Goal: Complete application form: Complete application form

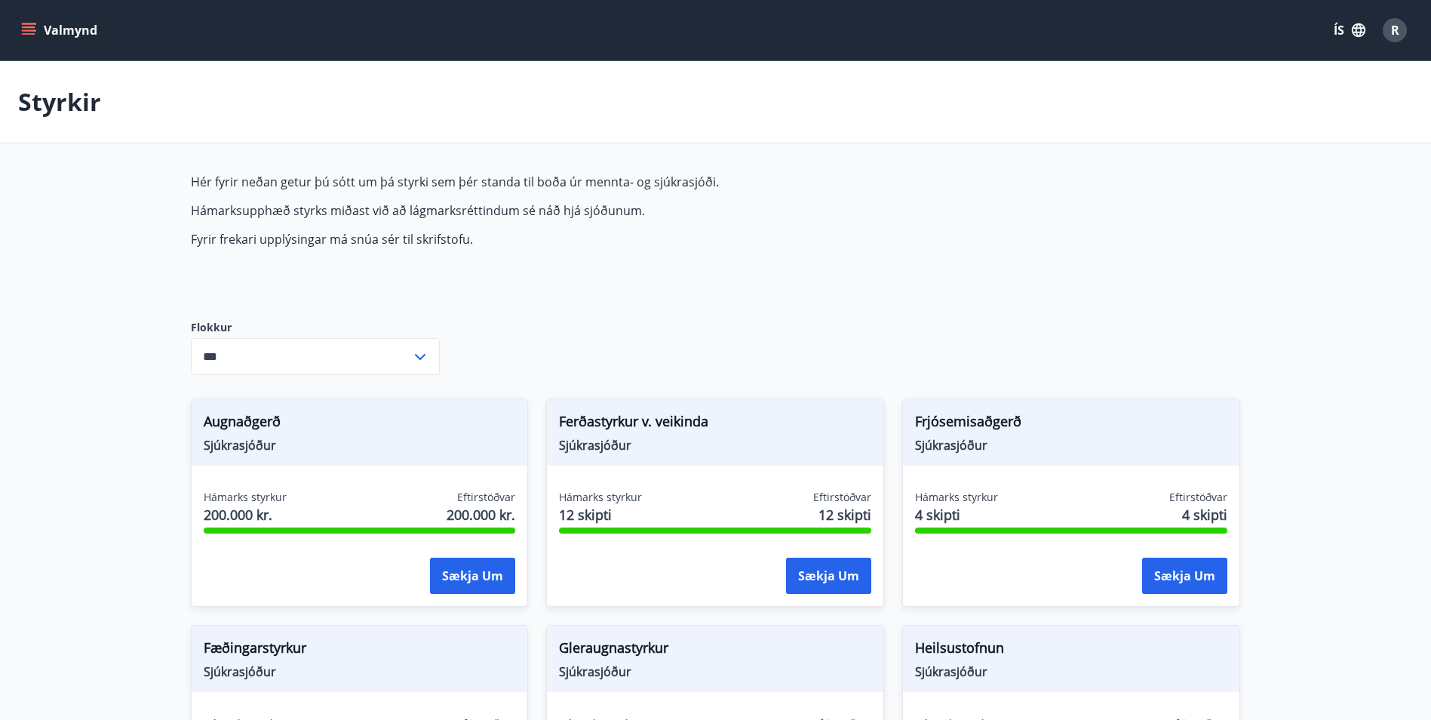
click at [40, 33] on button "Valmynd" at bounding box center [60, 30] width 85 height 27
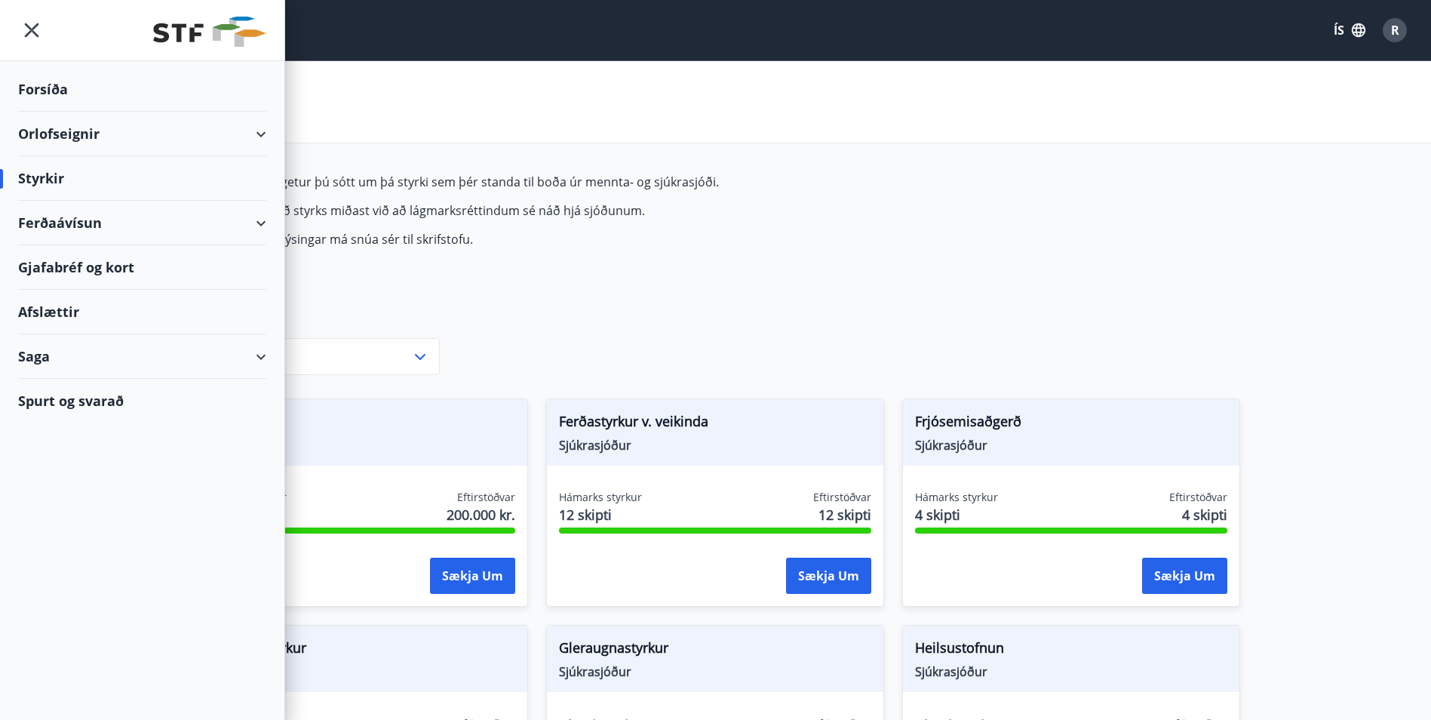
click at [60, 177] on div "Styrkir" at bounding box center [142, 178] width 248 height 45
click at [57, 177] on div "Styrkir" at bounding box center [142, 178] width 248 height 45
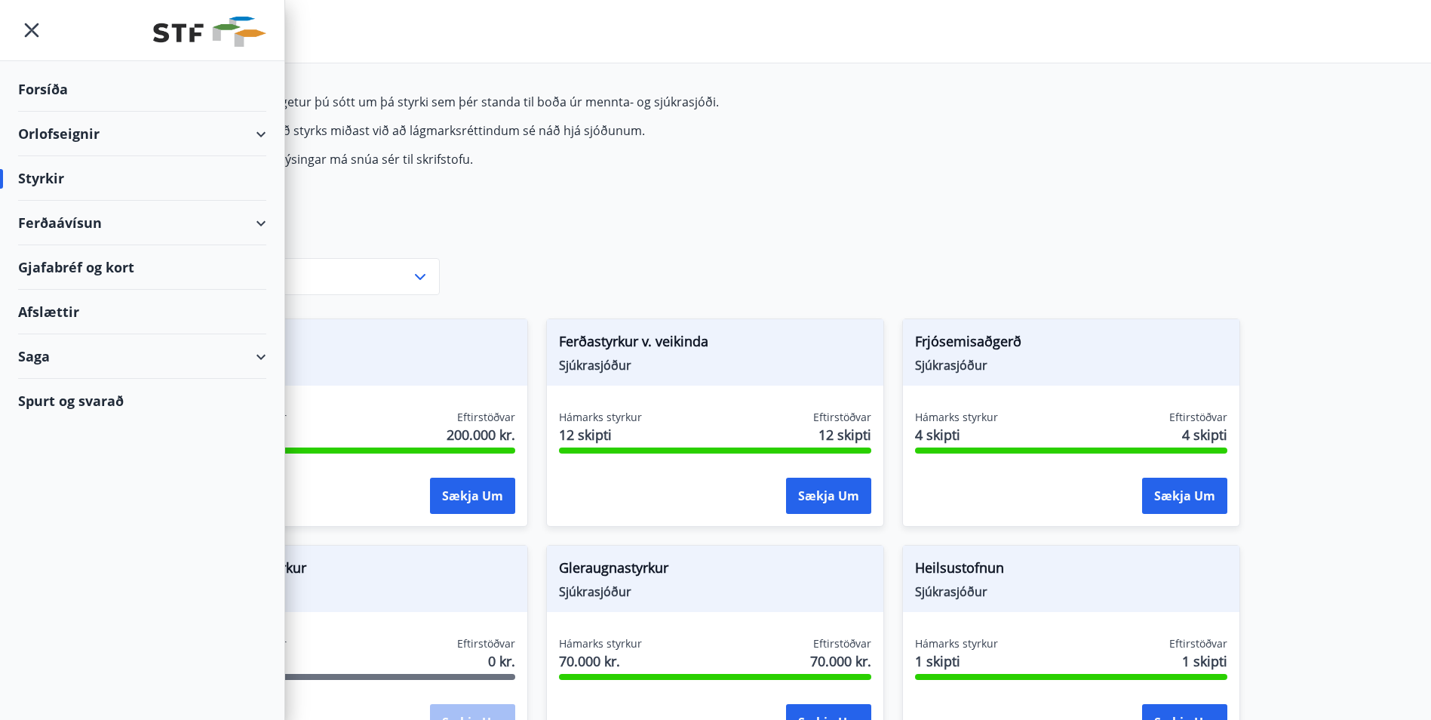
scroll to position [151, 0]
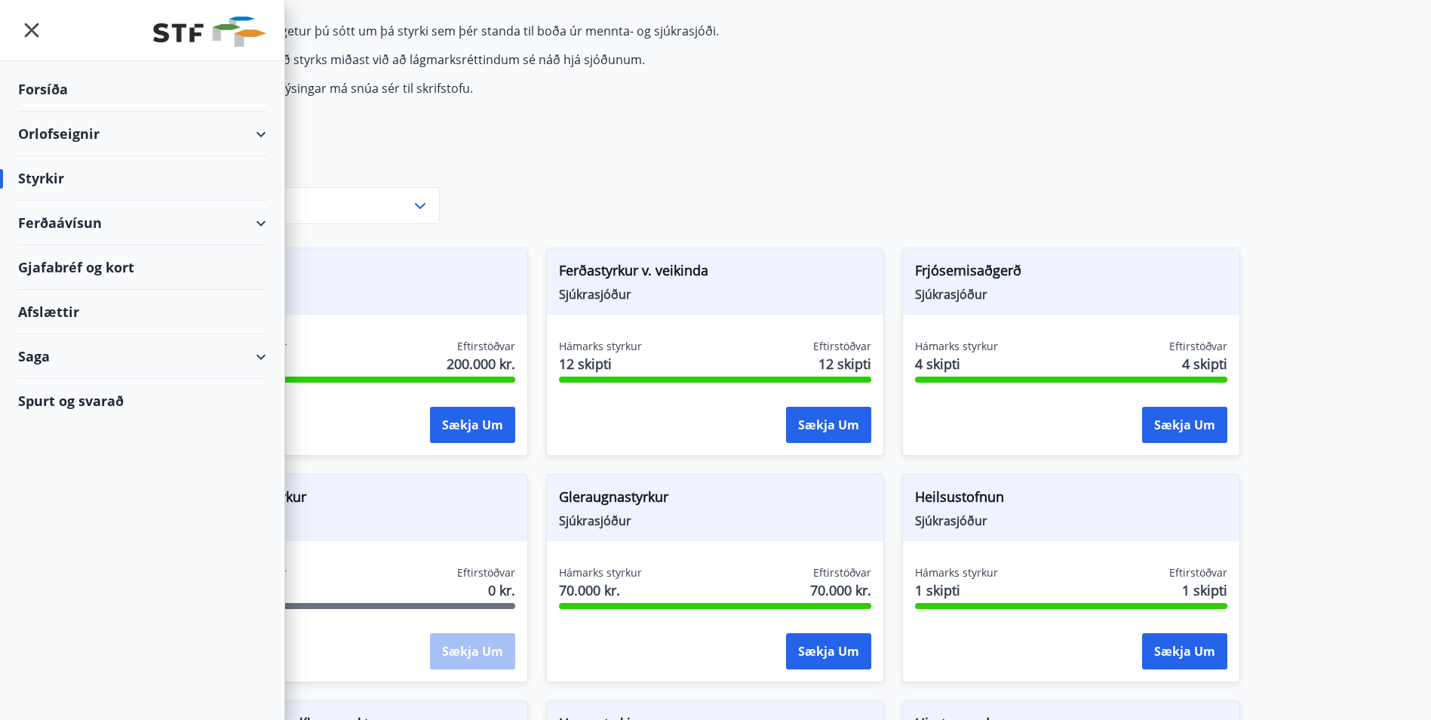
click at [38, 91] on div "Forsíða" at bounding box center [142, 89] width 248 height 45
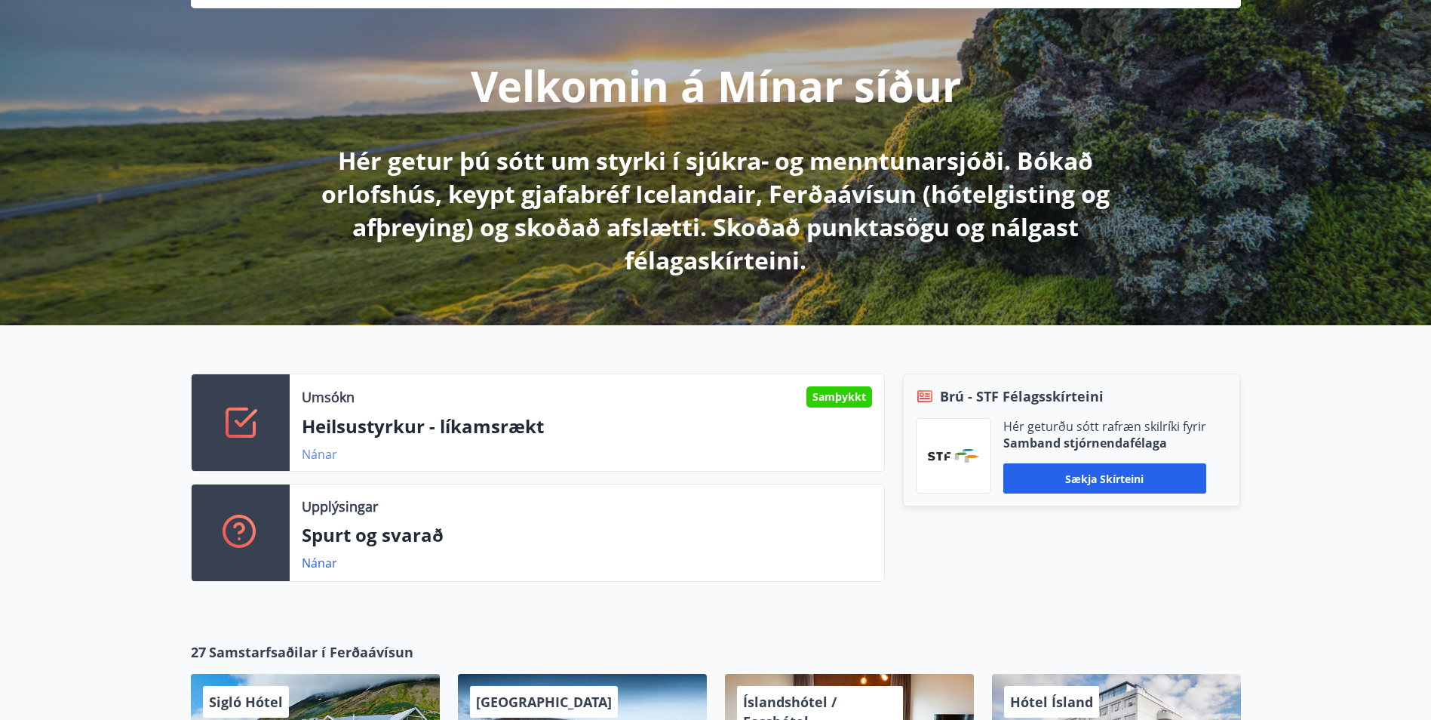
click at [326, 460] on link "Nánar" at bounding box center [319, 454] width 35 height 17
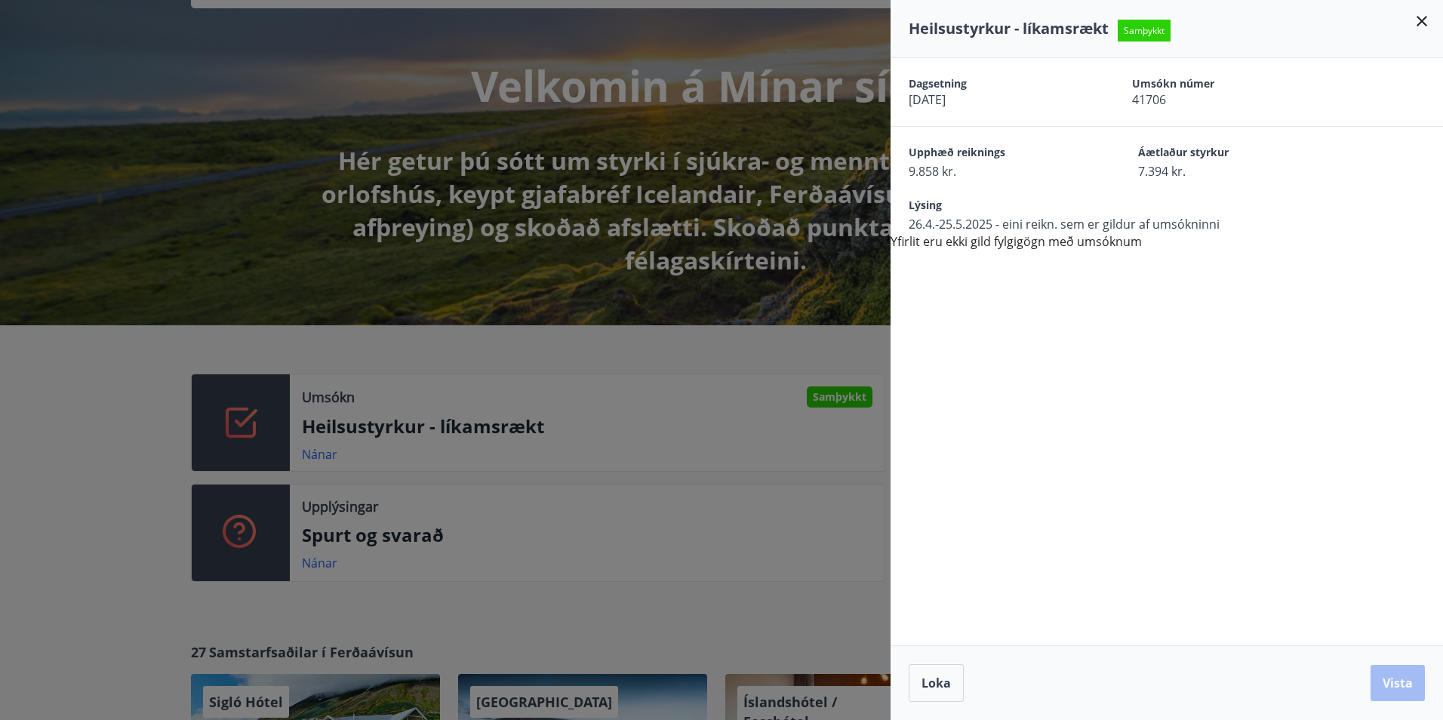
click at [83, 452] on div at bounding box center [721, 360] width 1443 height 720
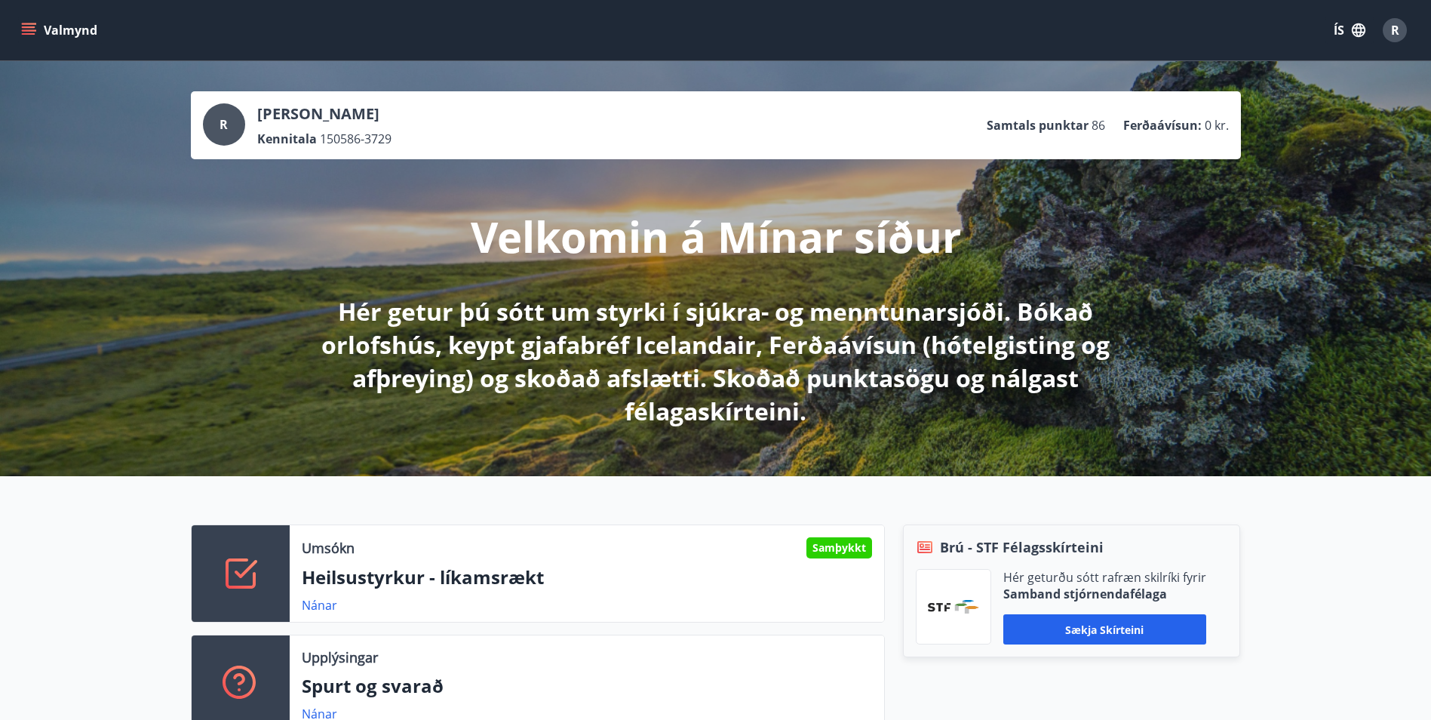
click at [24, 26] on icon "menu" at bounding box center [28, 30] width 15 height 15
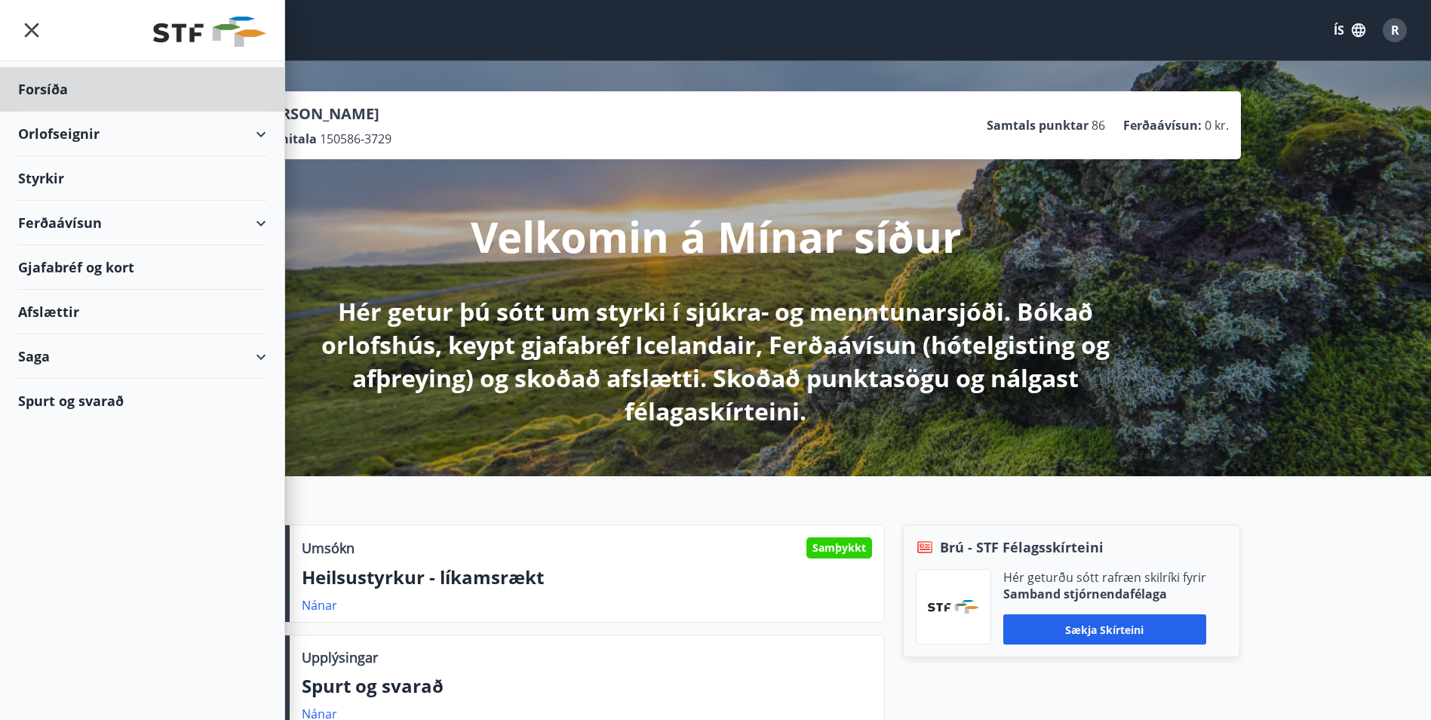
click at [61, 179] on div "Styrkir" at bounding box center [142, 178] width 248 height 45
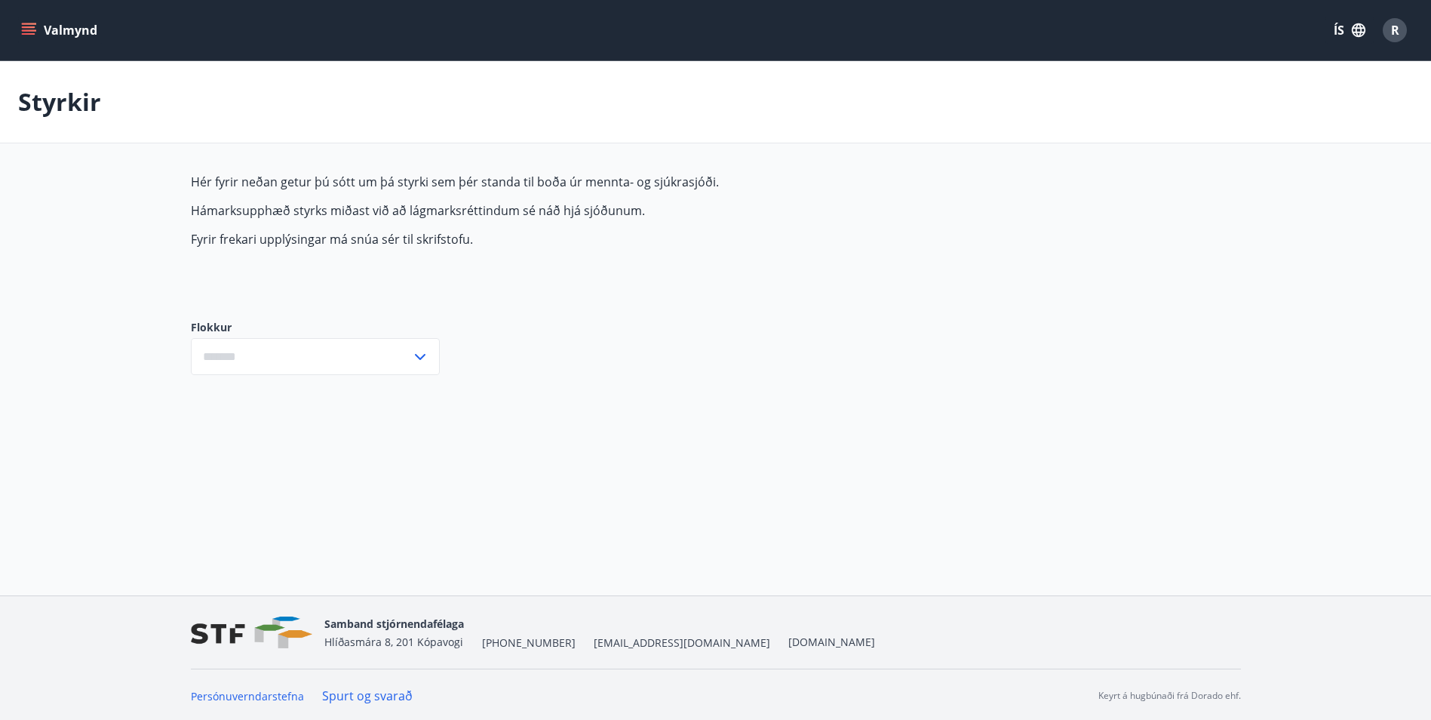
type input "***"
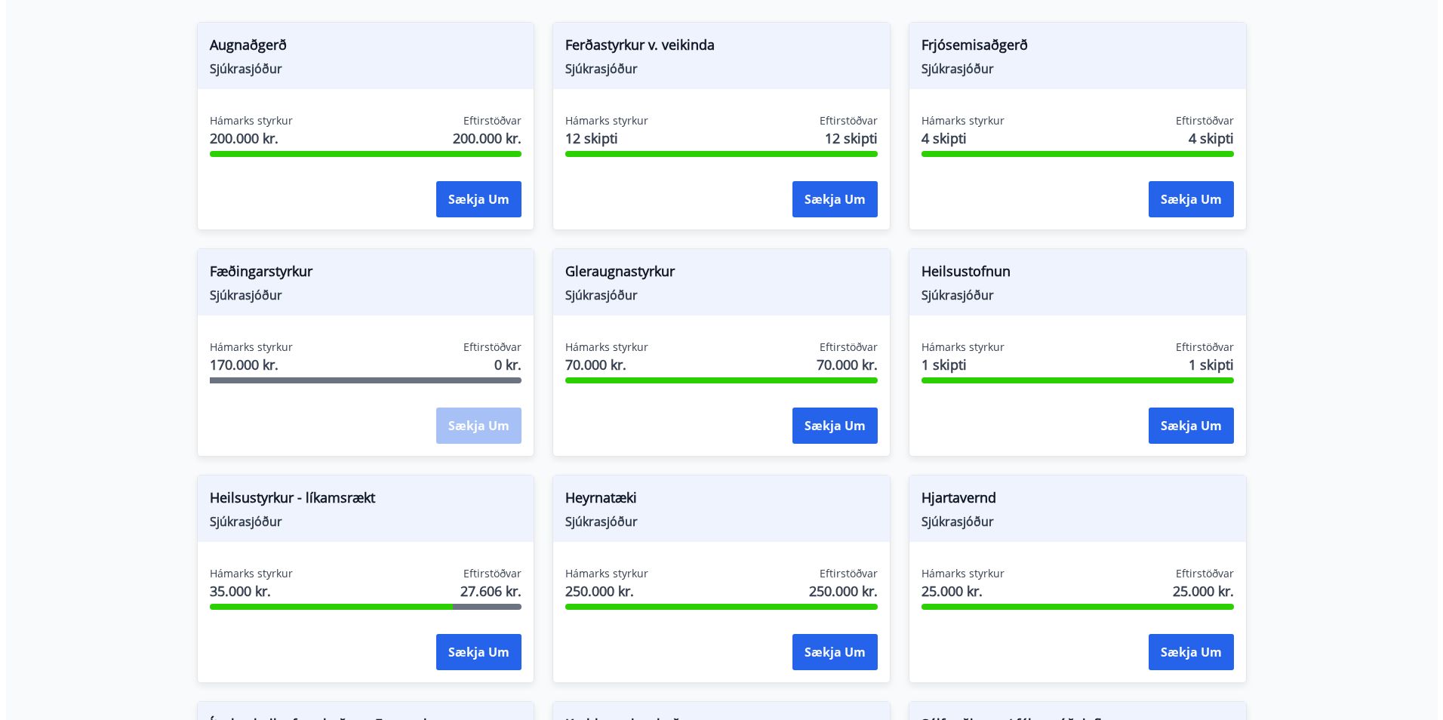
scroll to position [377, 0]
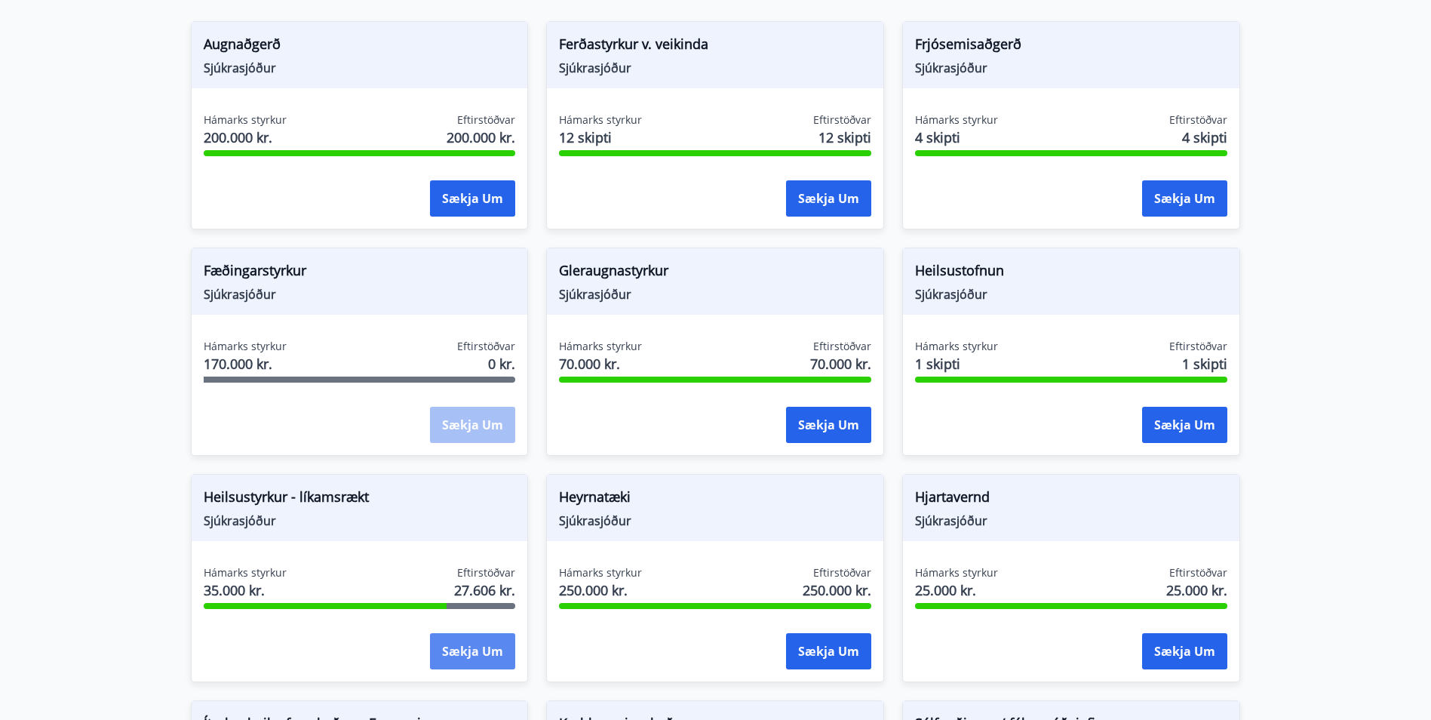
click at [505, 663] on button "Sækja um" at bounding box center [472, 651] width 85 height 36
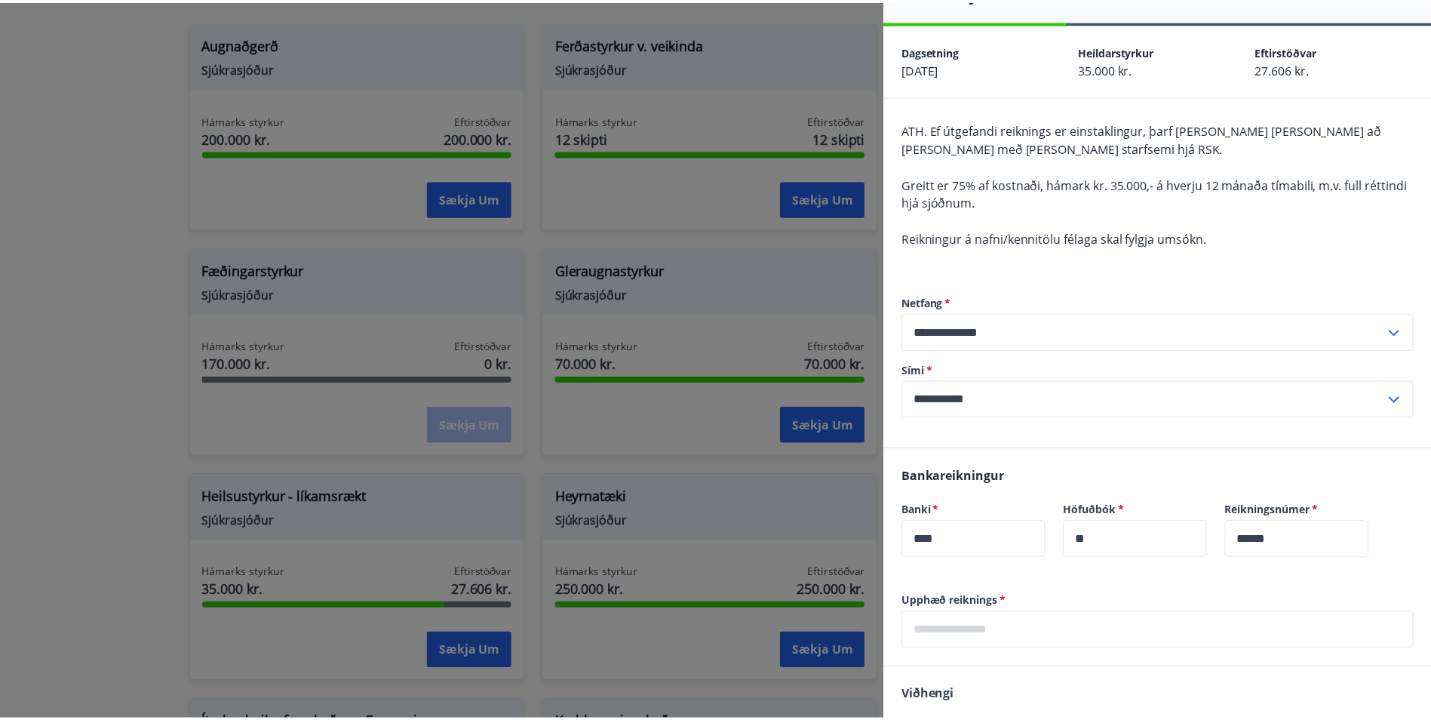
scroll to position [0, 0]
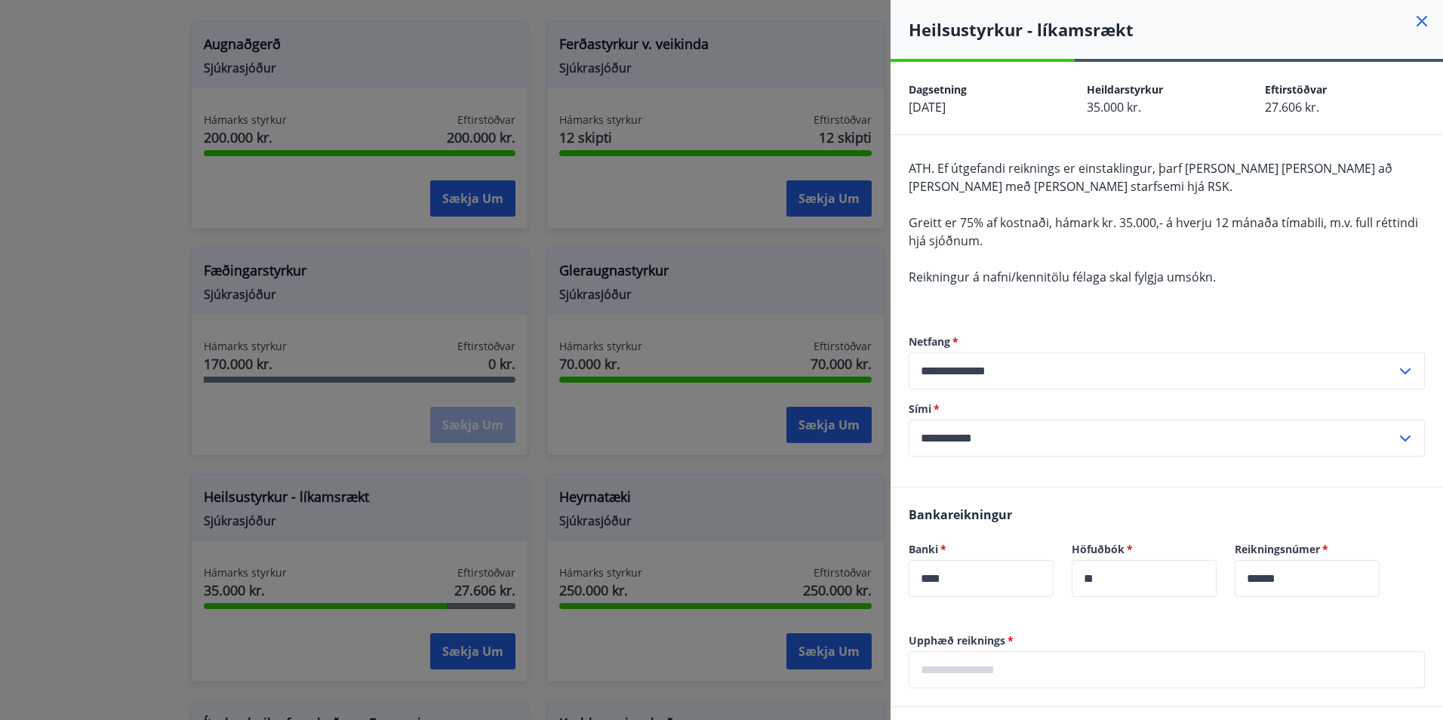
click at [1413, 22] on icon at bounding box center [1422, 21] width 18 height 18
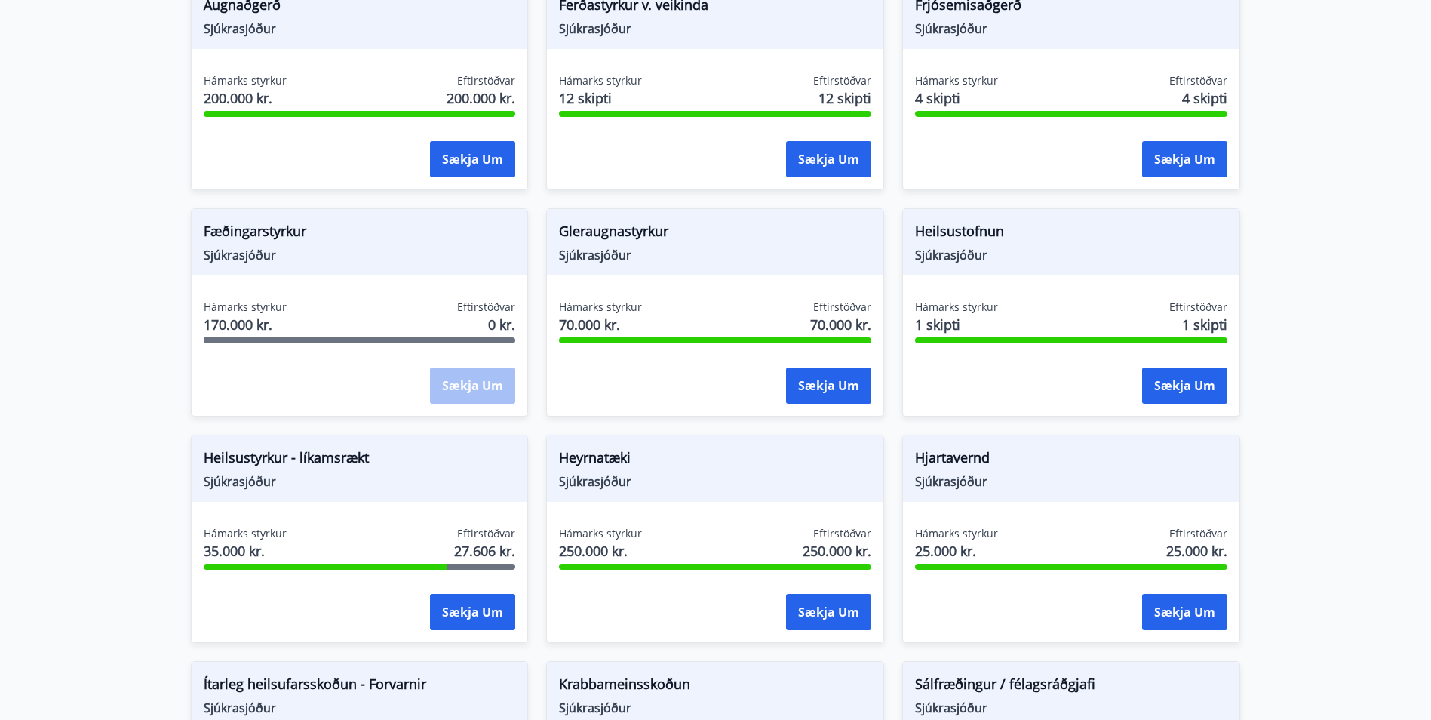
scroll to position [453, 0]
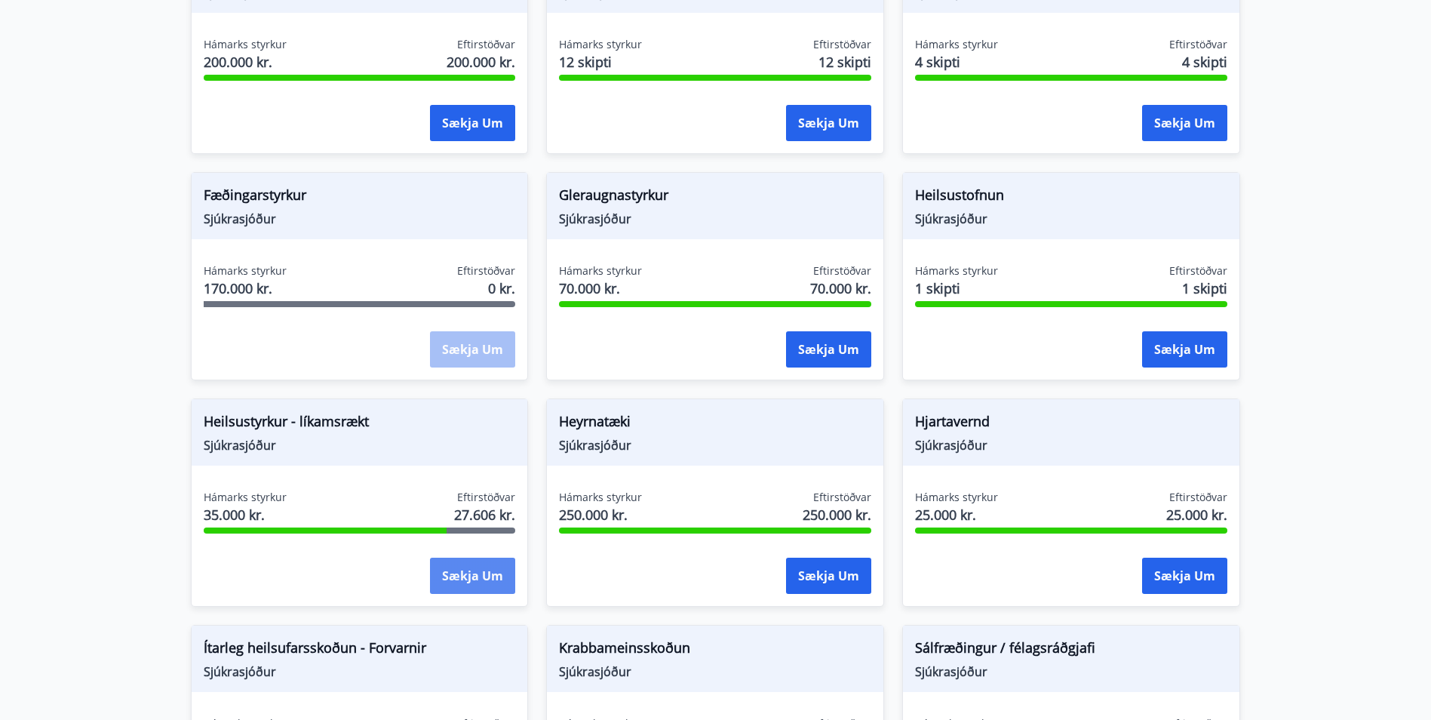
click at [458, 581] on button "Sækja um" at bounding box center [472, 576] width 85 height 36
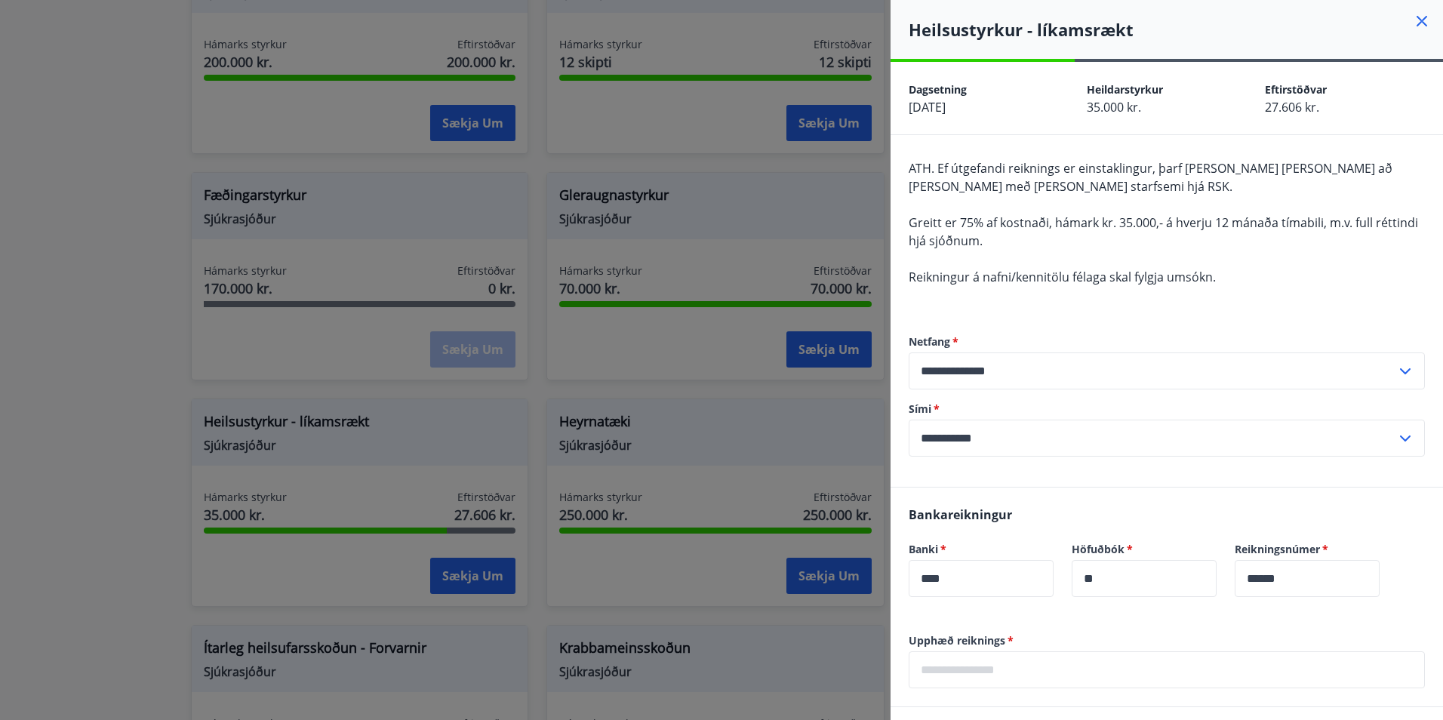
drag, startPoint x: 458, startPoint y: 581, endPoint x: 83, endPoint y: 404, distance: 414.8
click at [82, 404] on div at bounding box center [721, 360] width 1443 height 720
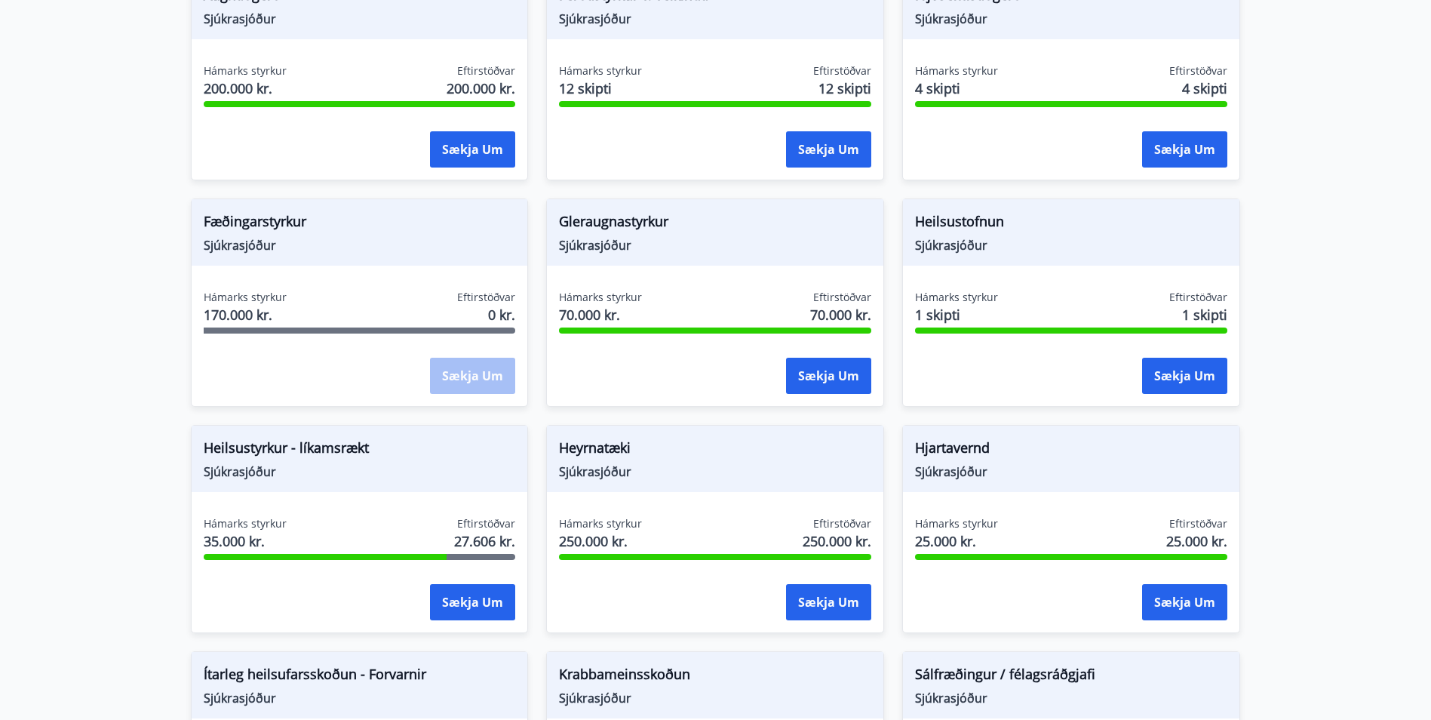
scroll to position [0, 0]
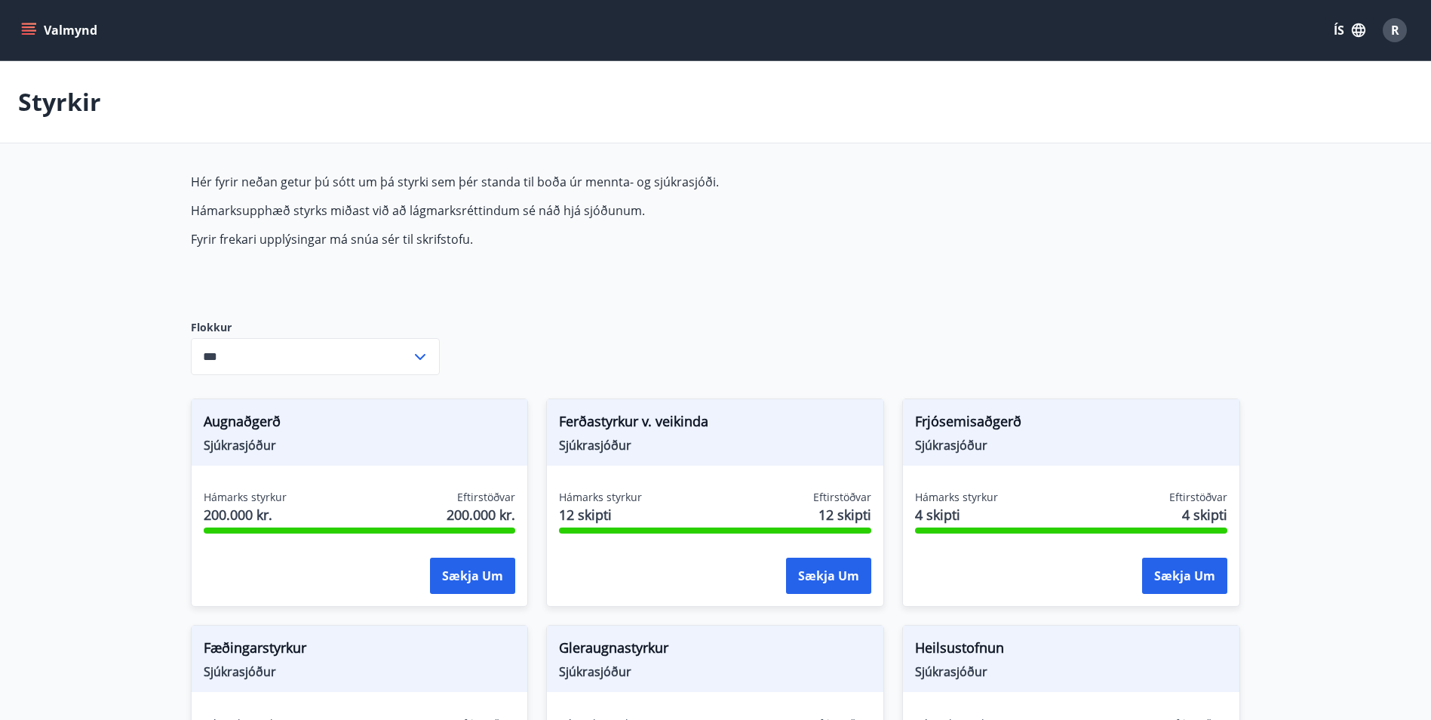
click at [29, 20] on button "Valmynd" at bounding box center [60, 30] width 85 height 27
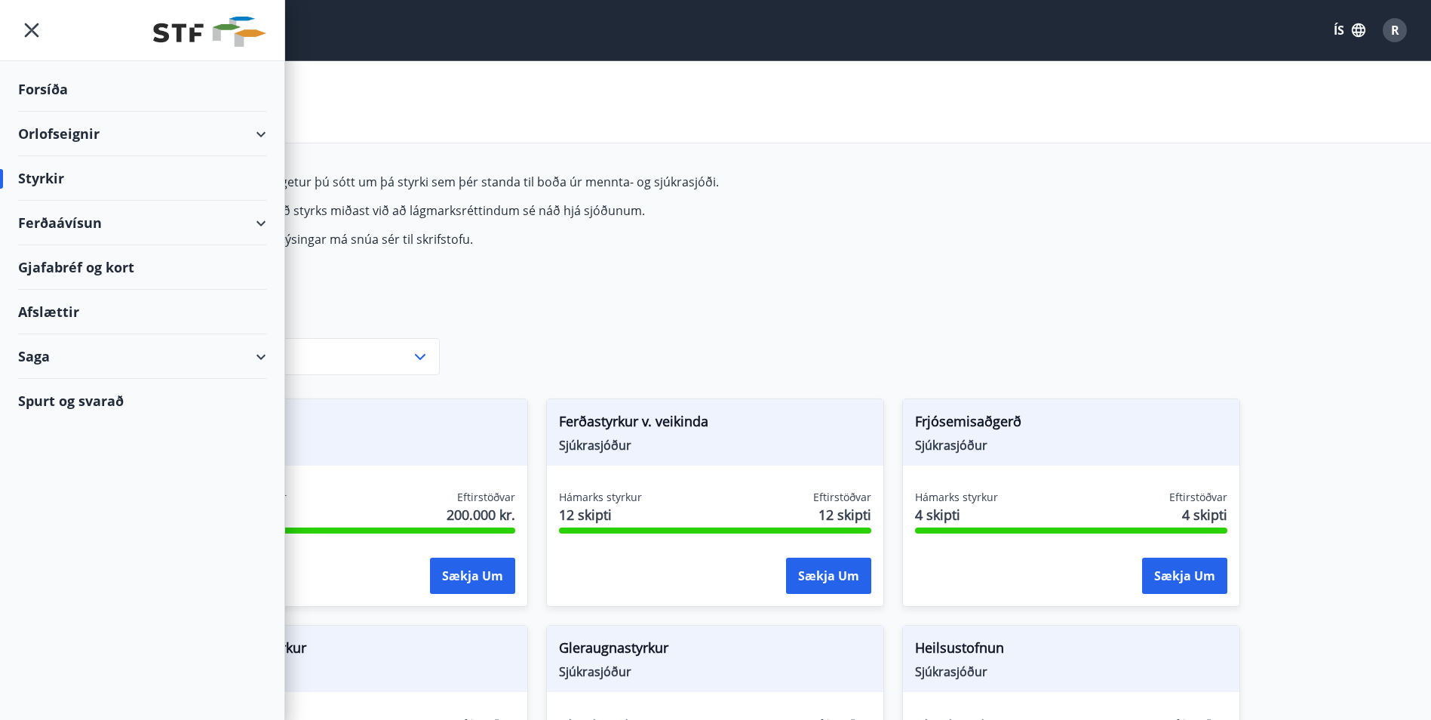
drag, startPoint x: 29, startPoint y: 20, endPoint x: 52, endPoint y: 591, distance: 570.9
click at [52, 591] on div "Forsíða Orlofseignir Styrkir Ferðaávísun Gjafabréf og kort Afslættir Saga Spurt…" at bounding box center [142, 360] width 285 height 720
click at [39, 95] on div "Forsíða" at bounding box center [142, 89] width 248 height 45
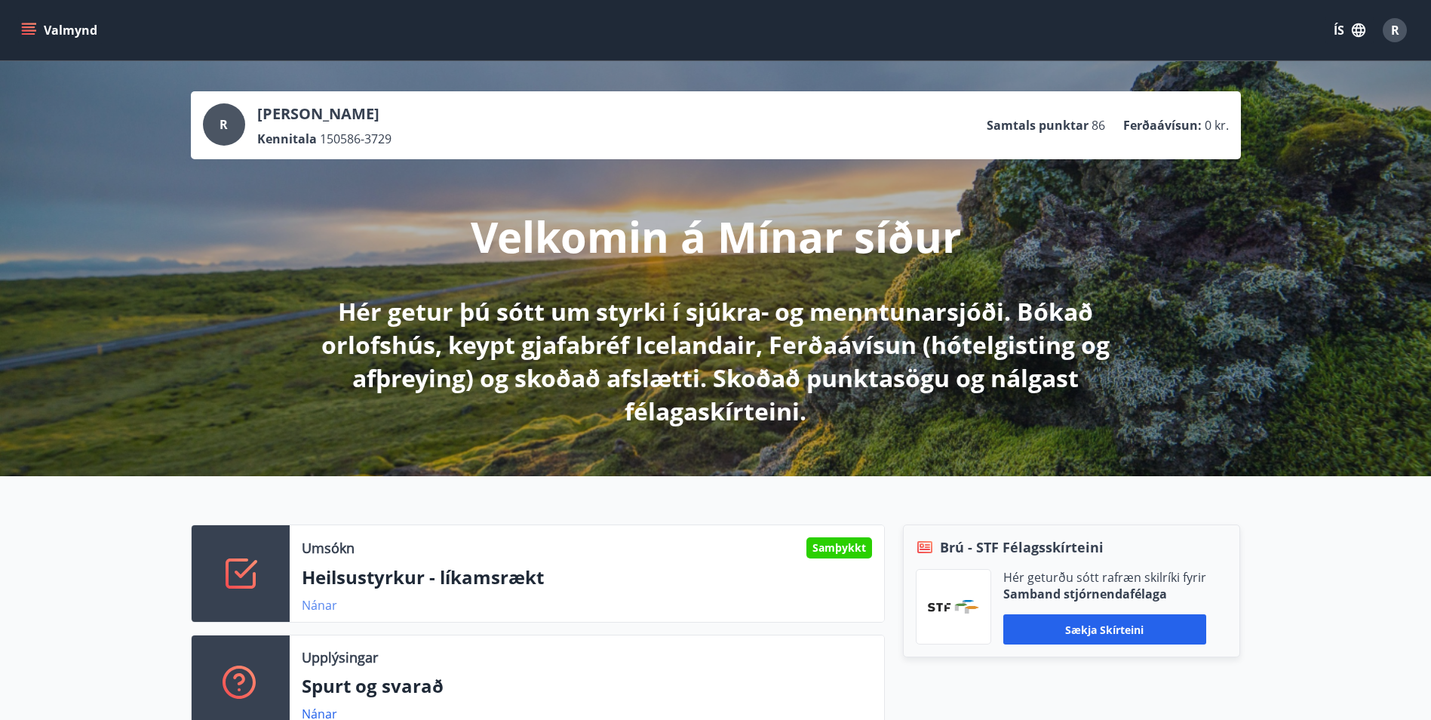
click at [336, 608] on link "Nánar" at bounding box center [319, 605] width 35 height 17
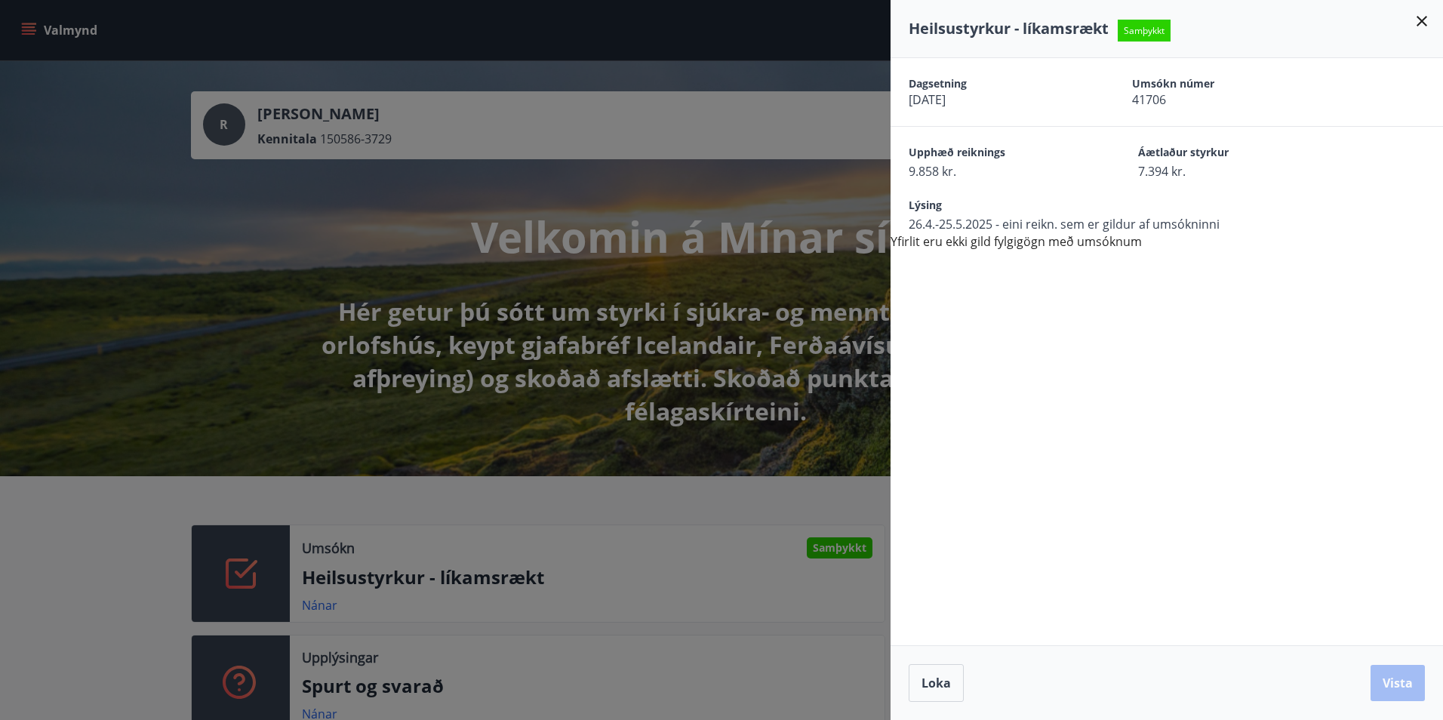
click at [71, 569] on div at bounding box center [721, 360] width 1443 height 720
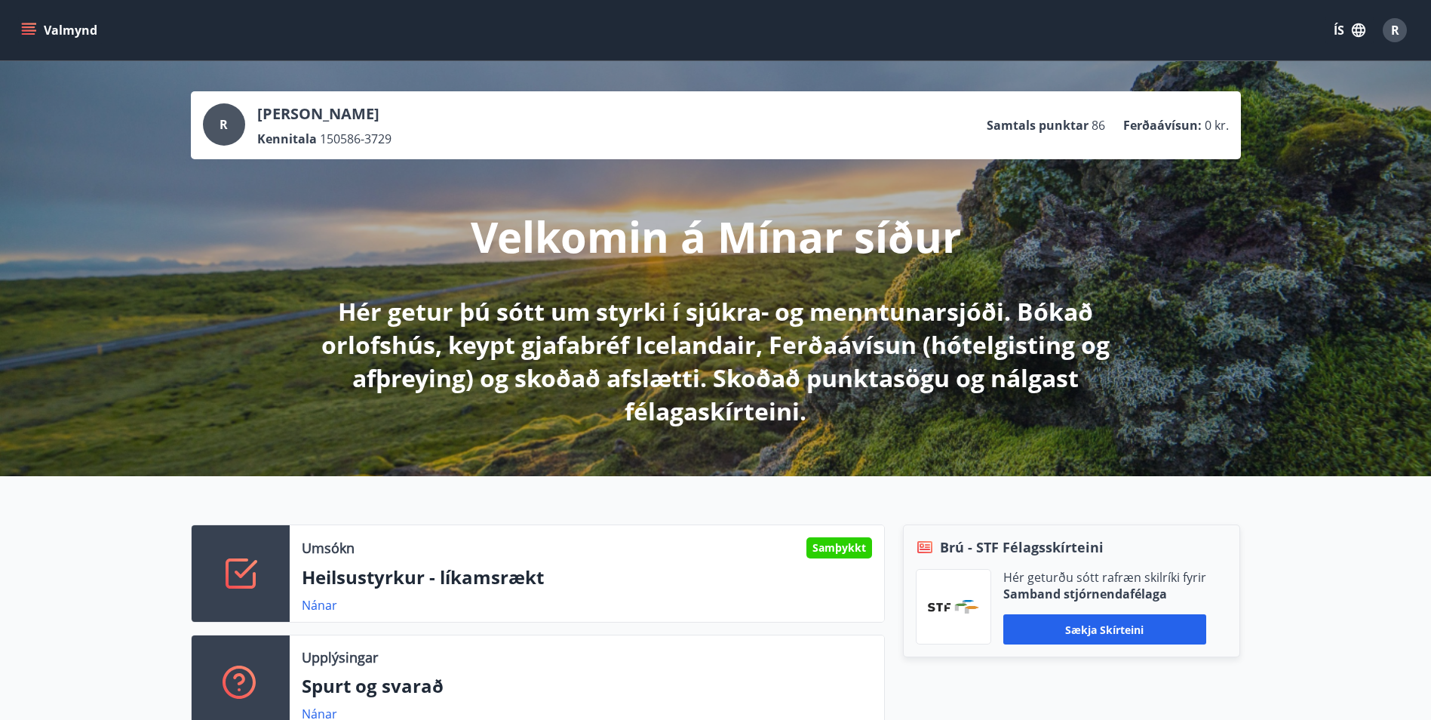
click at [20, 32] on button "Valmynd" at bounding box center [60, 30] width 85 height 27
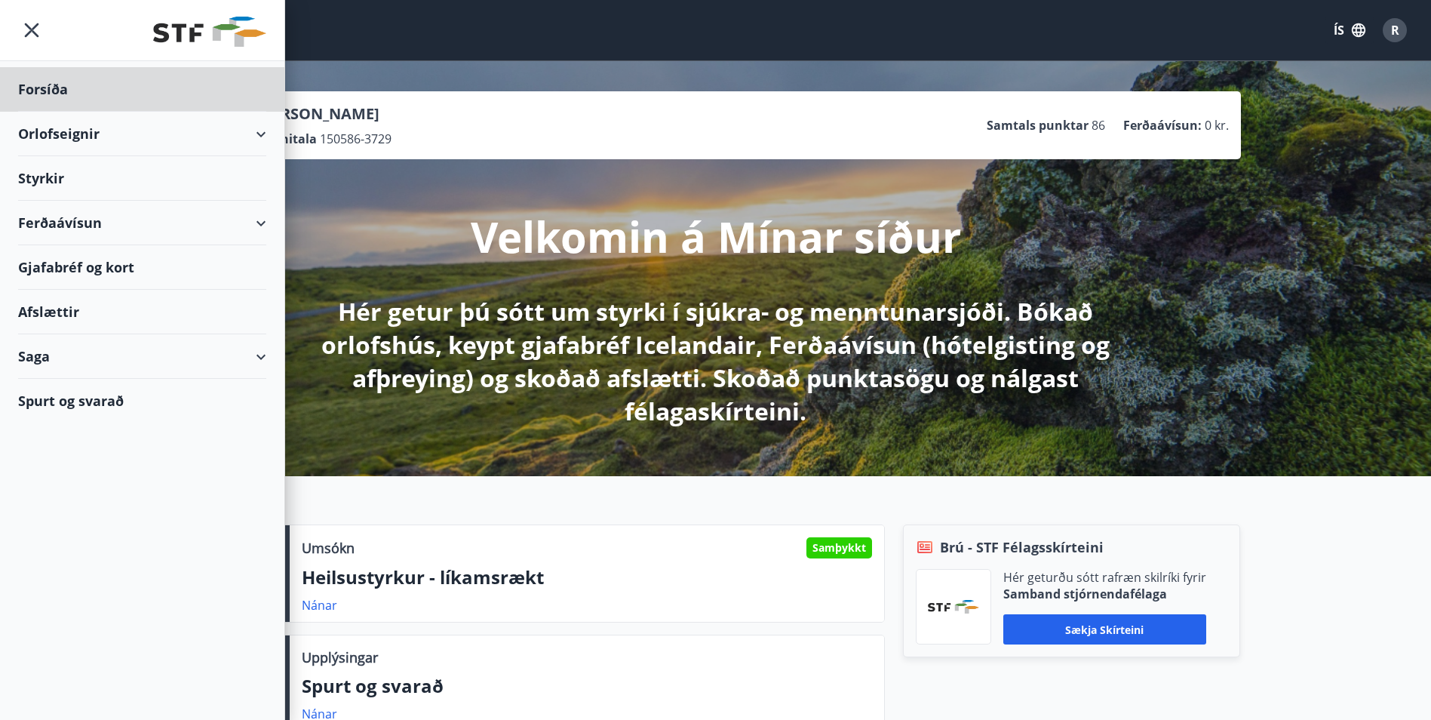
click at [38, 177] on div "Styrkir" at bounding box center [142, 178] width 248 height 45
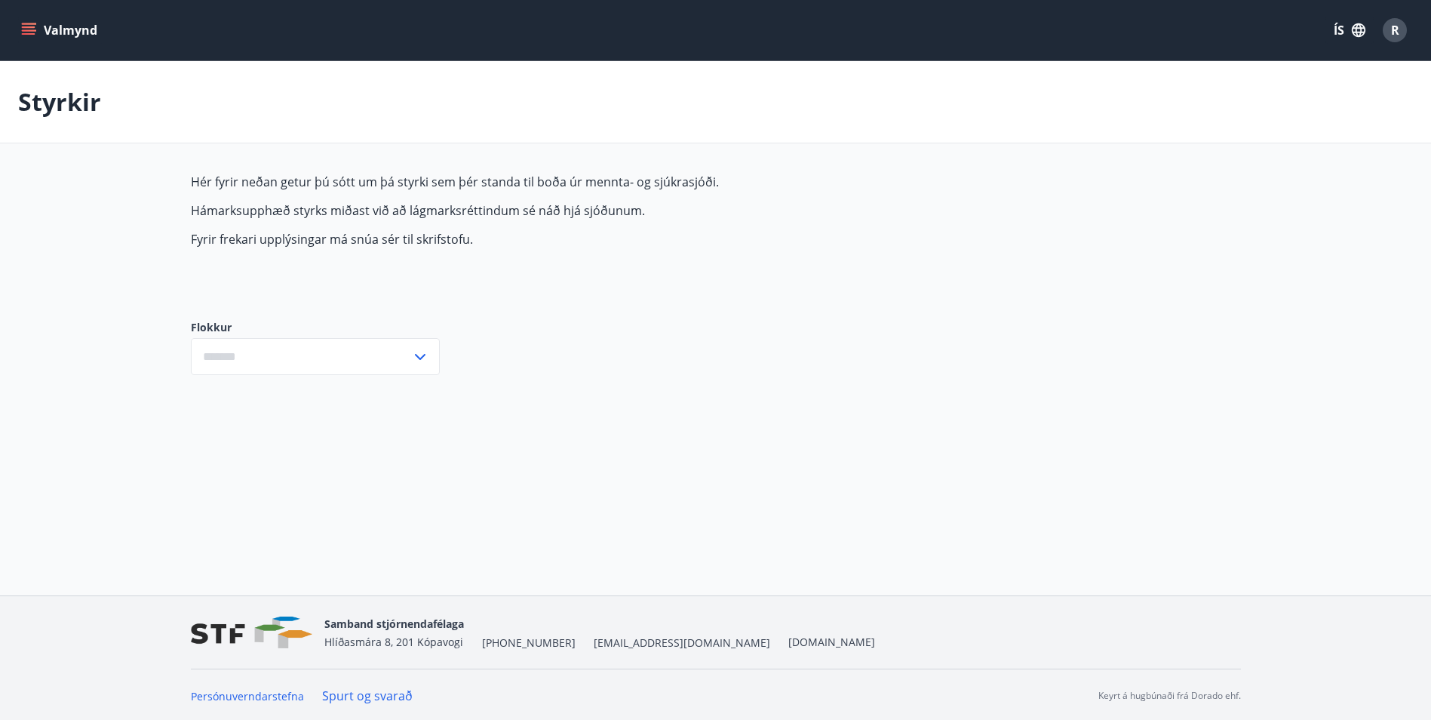
type input "***"
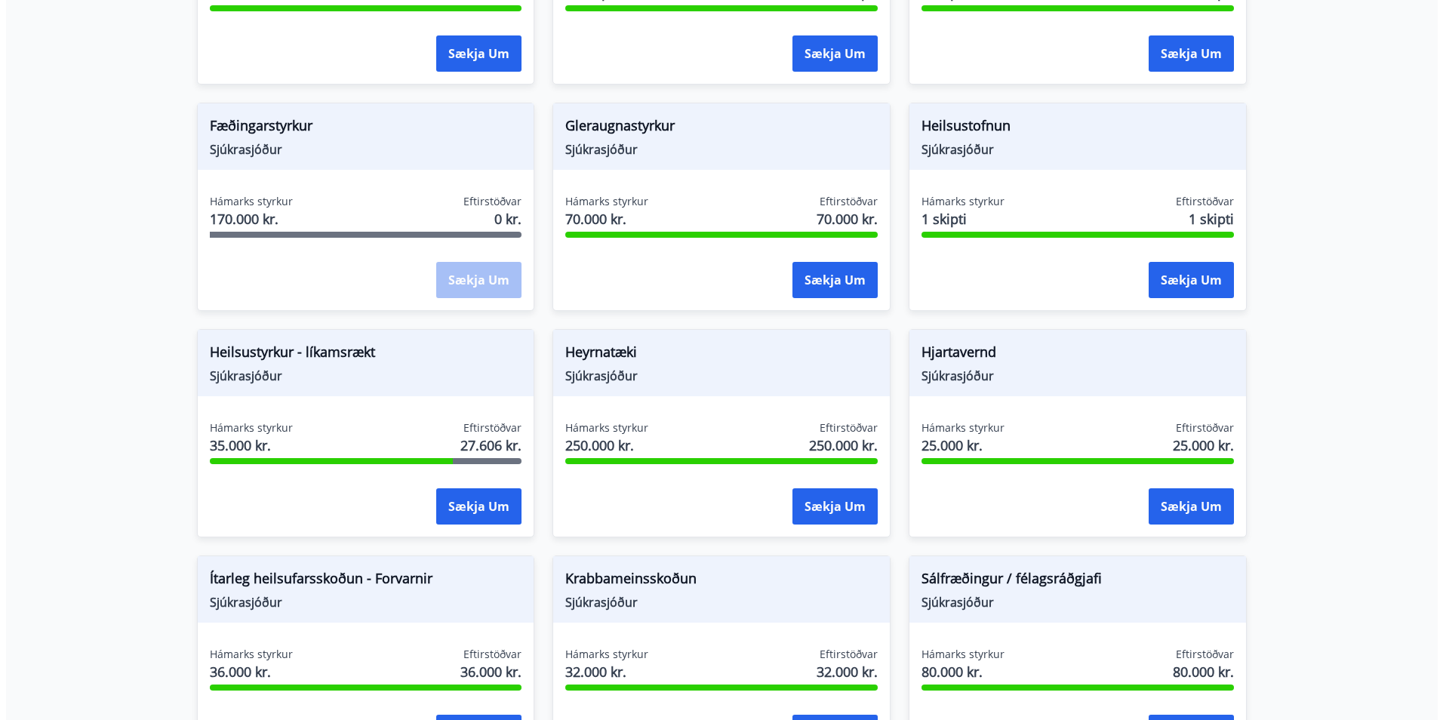
scroll to position [528, 0]
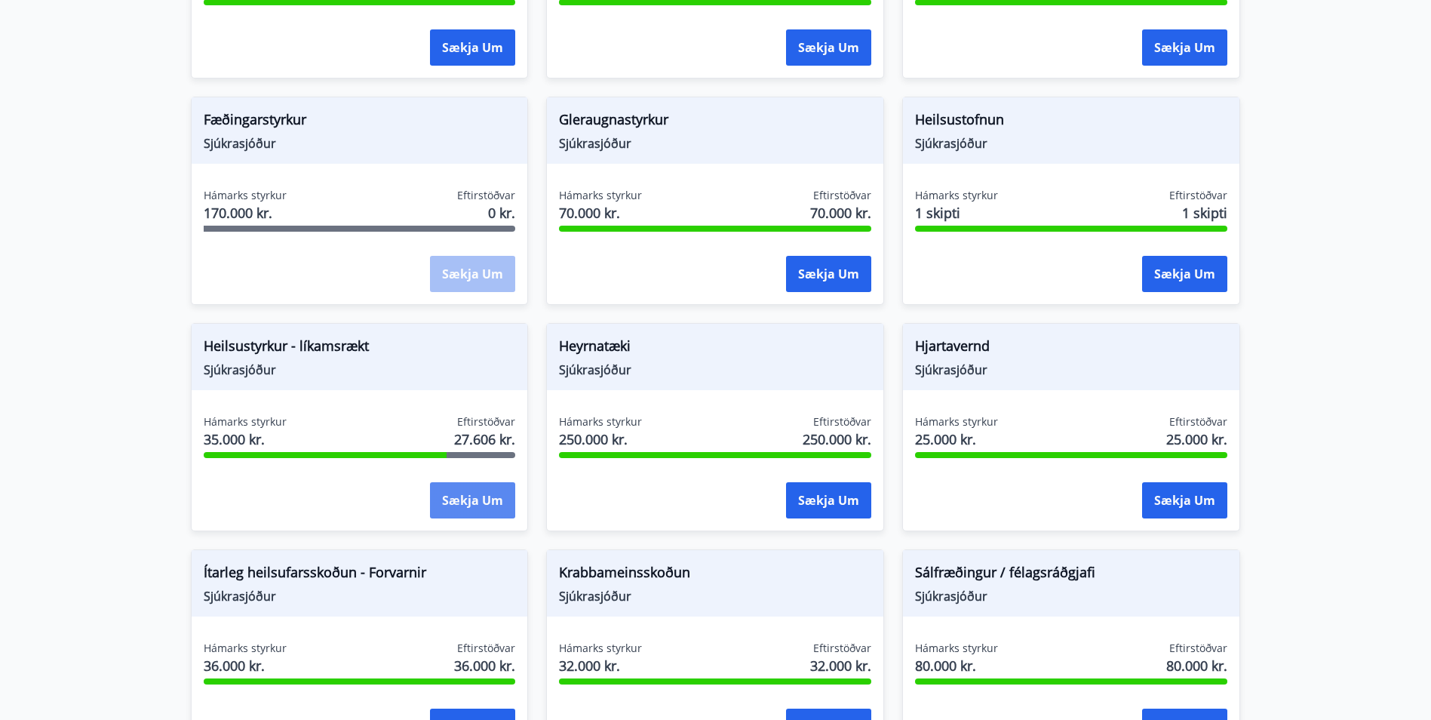
click at [473, 507] on button "Sækja um" at bounding box center [472, 500] width 85 height 36
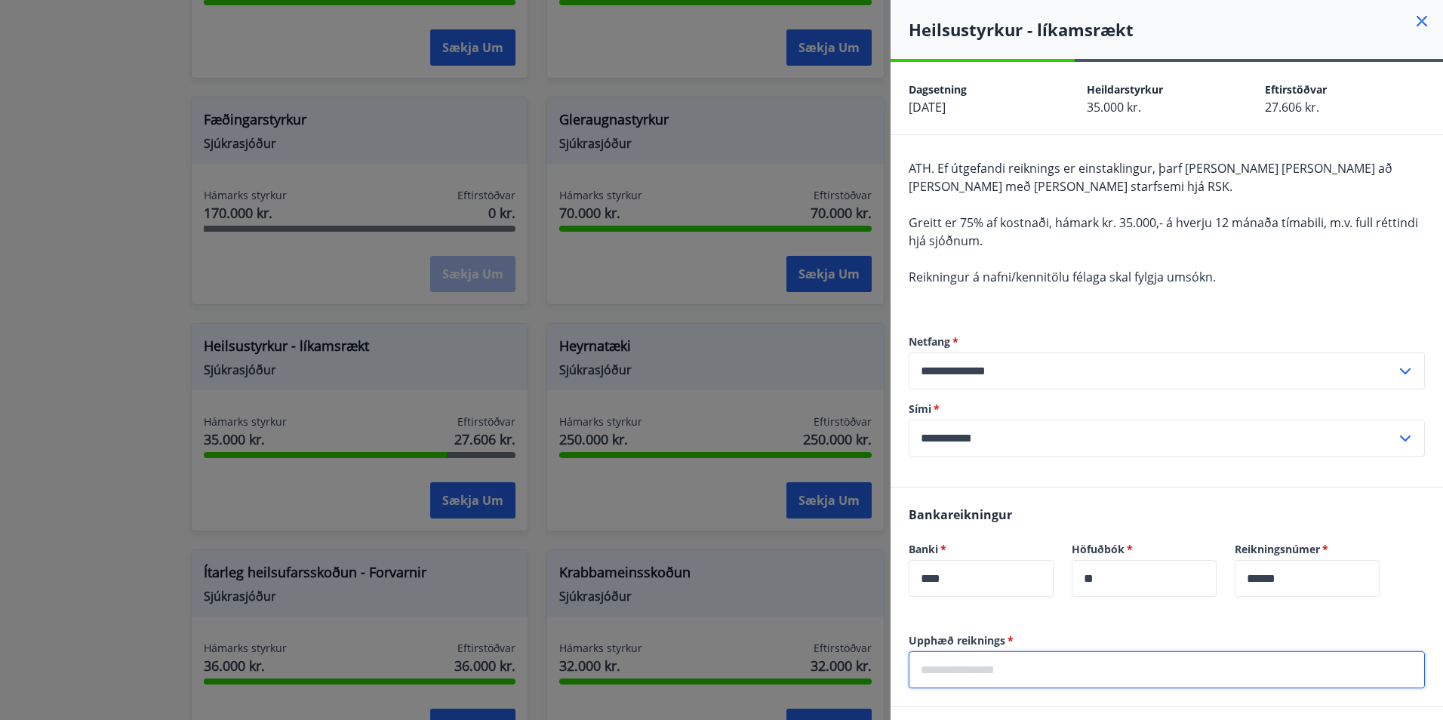
click at [1049, 654] on input "text" at bounding box center [1167, 669] width 516 height 37
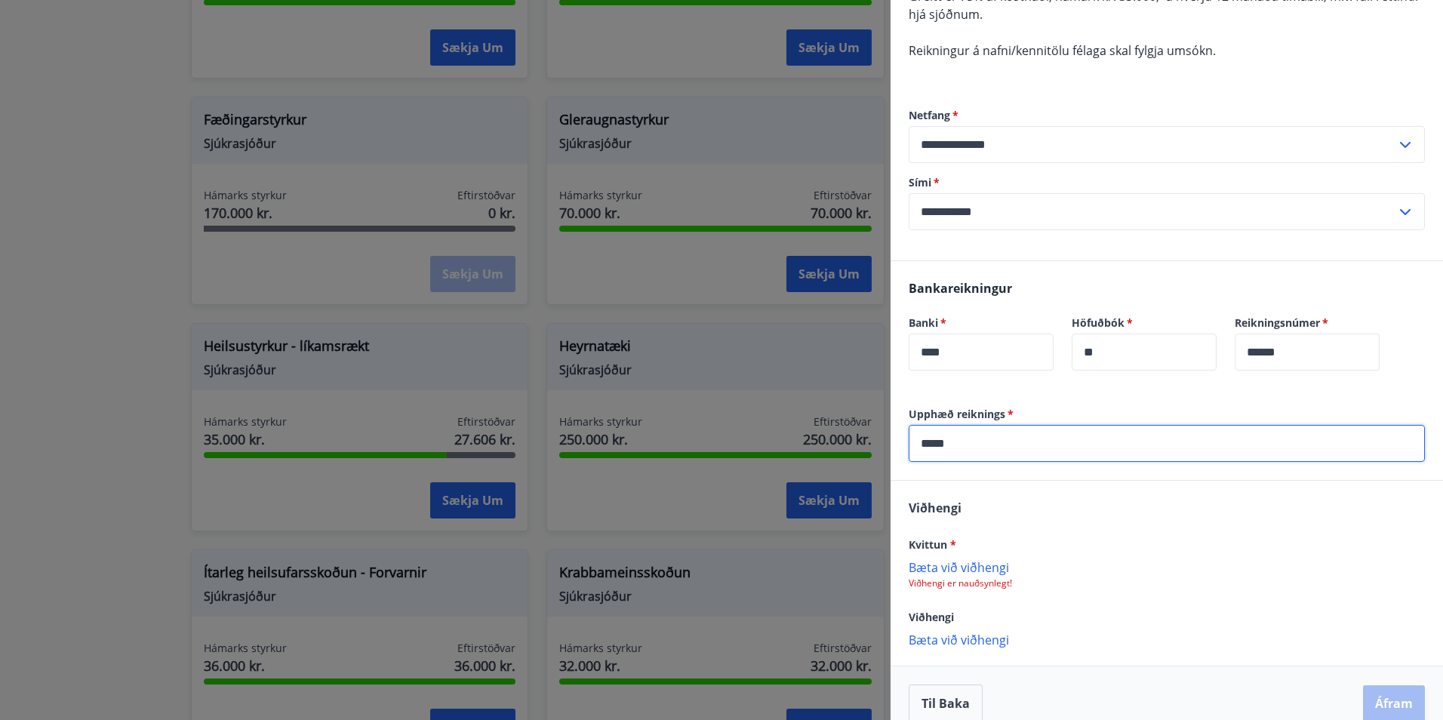
scroll to position [247, 0]
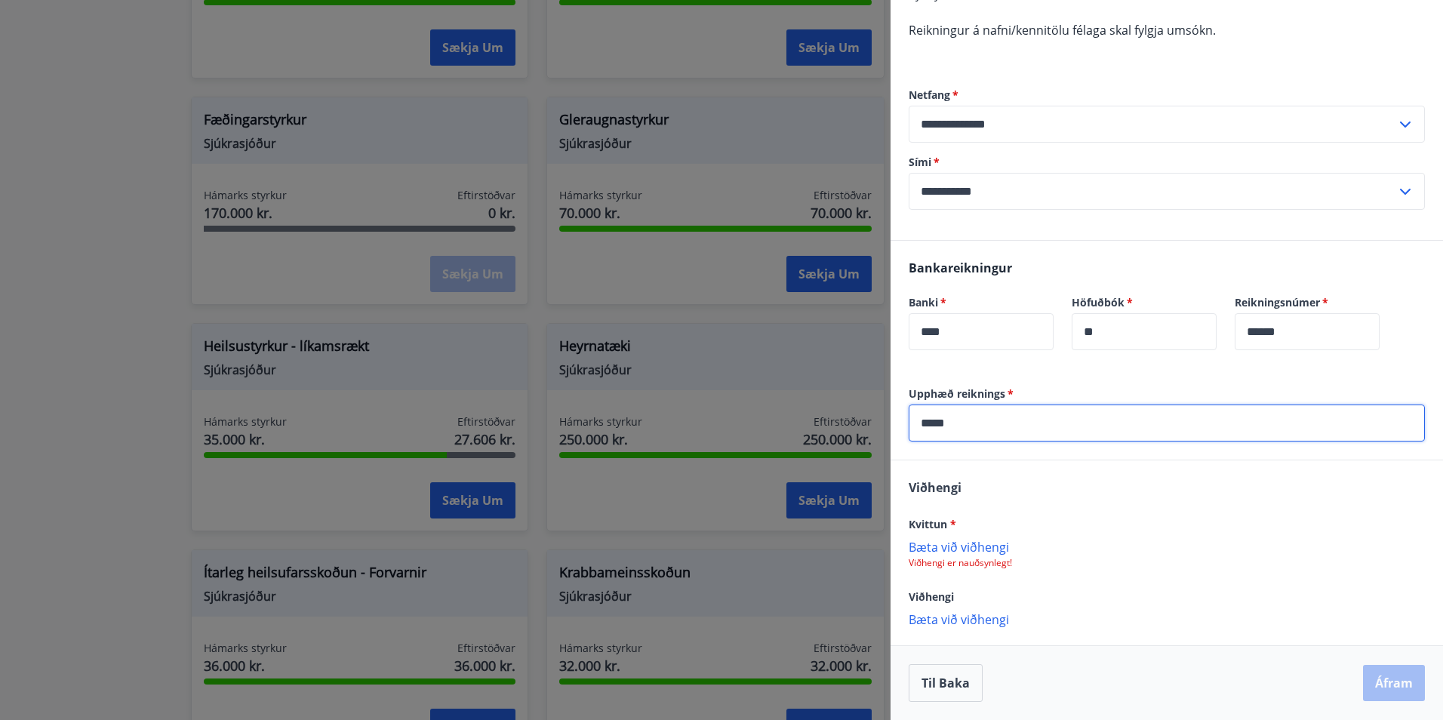
type input "*****"
click at [952, 549] on p "Bæta við viðhengi" at bounding box center [1167, 546] width 516 height 15
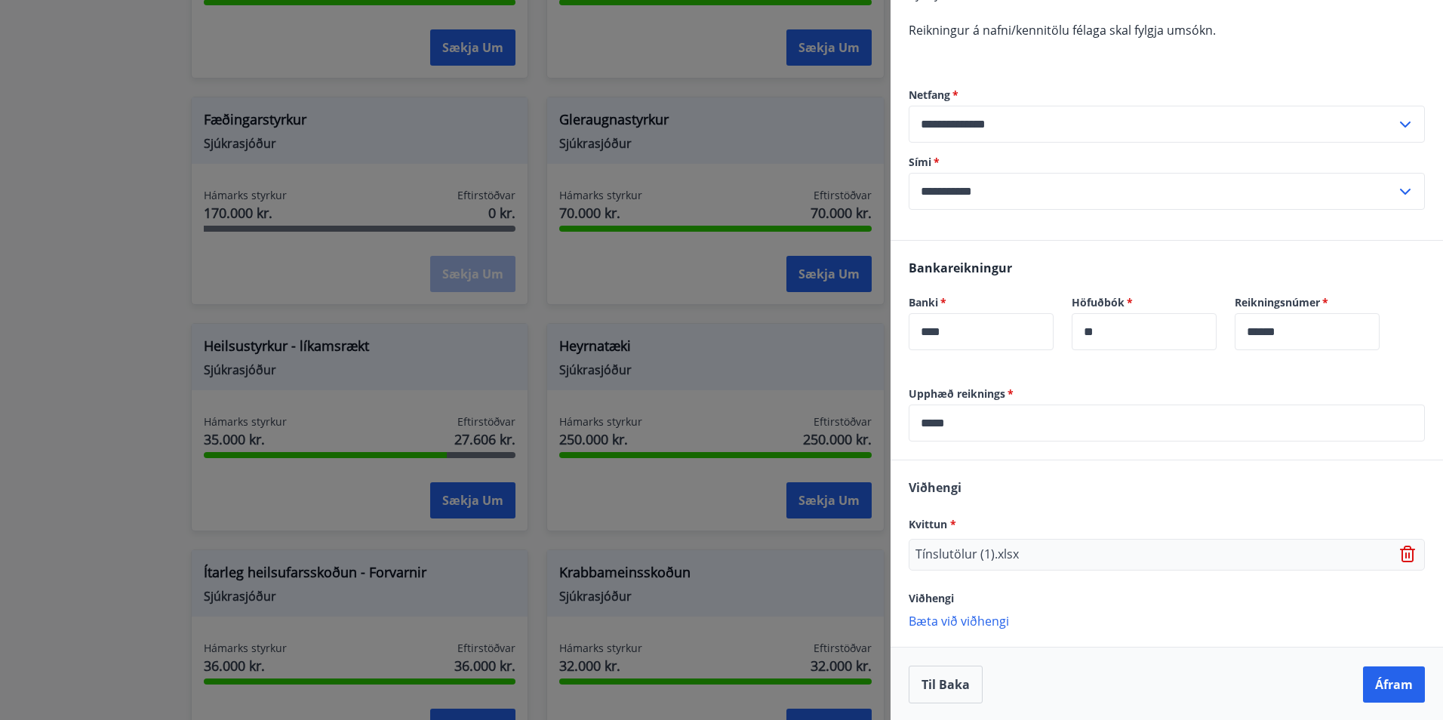
click at [1400, 558] on icon at bounding box center [1409, 555] width 18 height 18
click at [958, 549] on p "Bæta við viðhengi" at bounding box center [1167, 546] width 516 height 15
click at [990, 616] on p "Bæta við viðhengi" at bounding box center [1167, 620] width 516 height 15
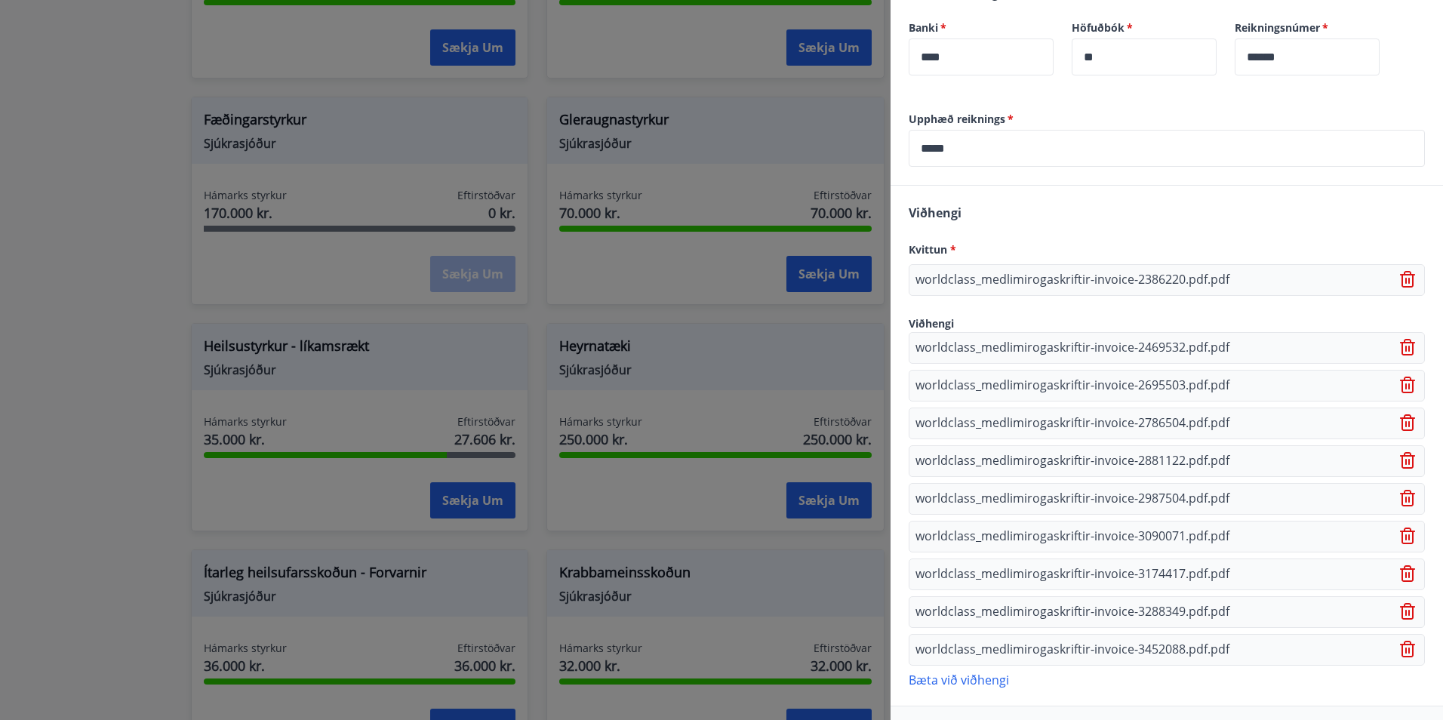
scroll to position [582, 0]
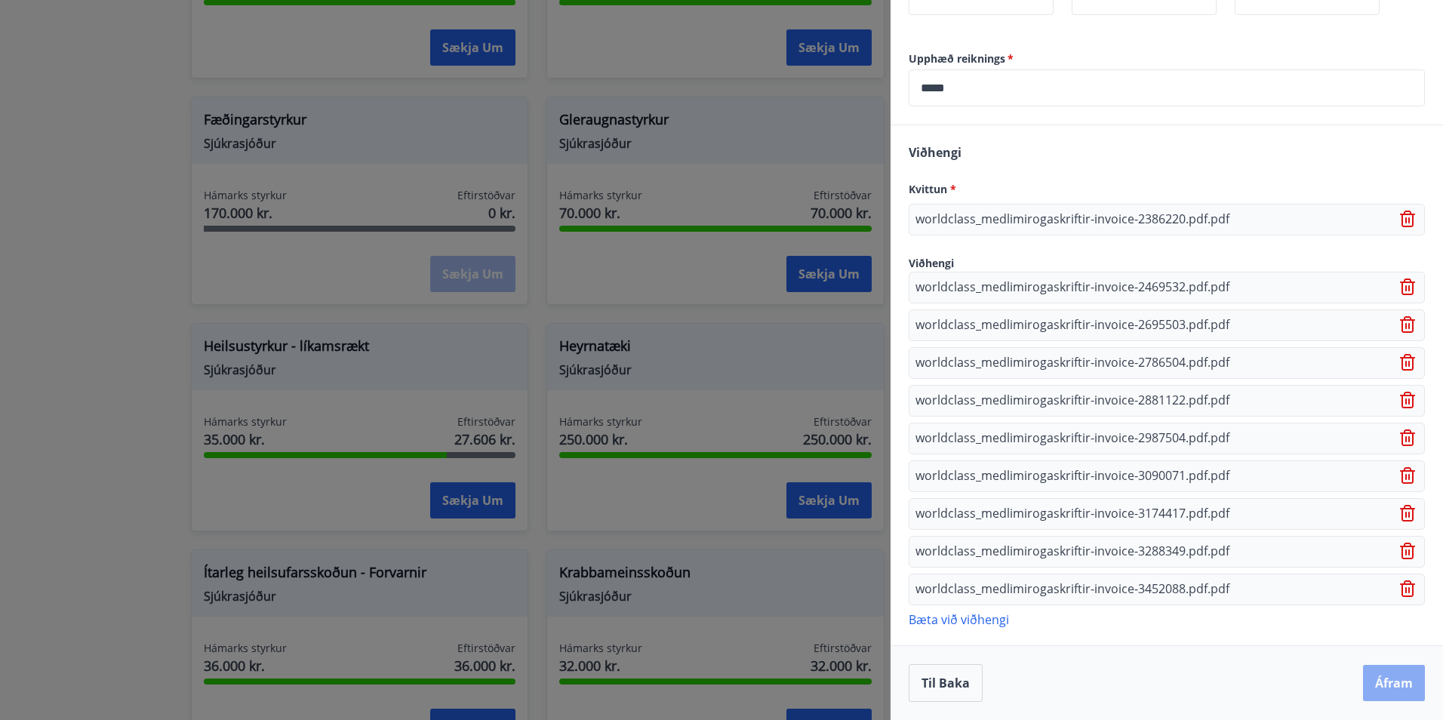
click at [1380, 687] on button "Áfram" at bounding box center [1394, 683] width 62 height 36
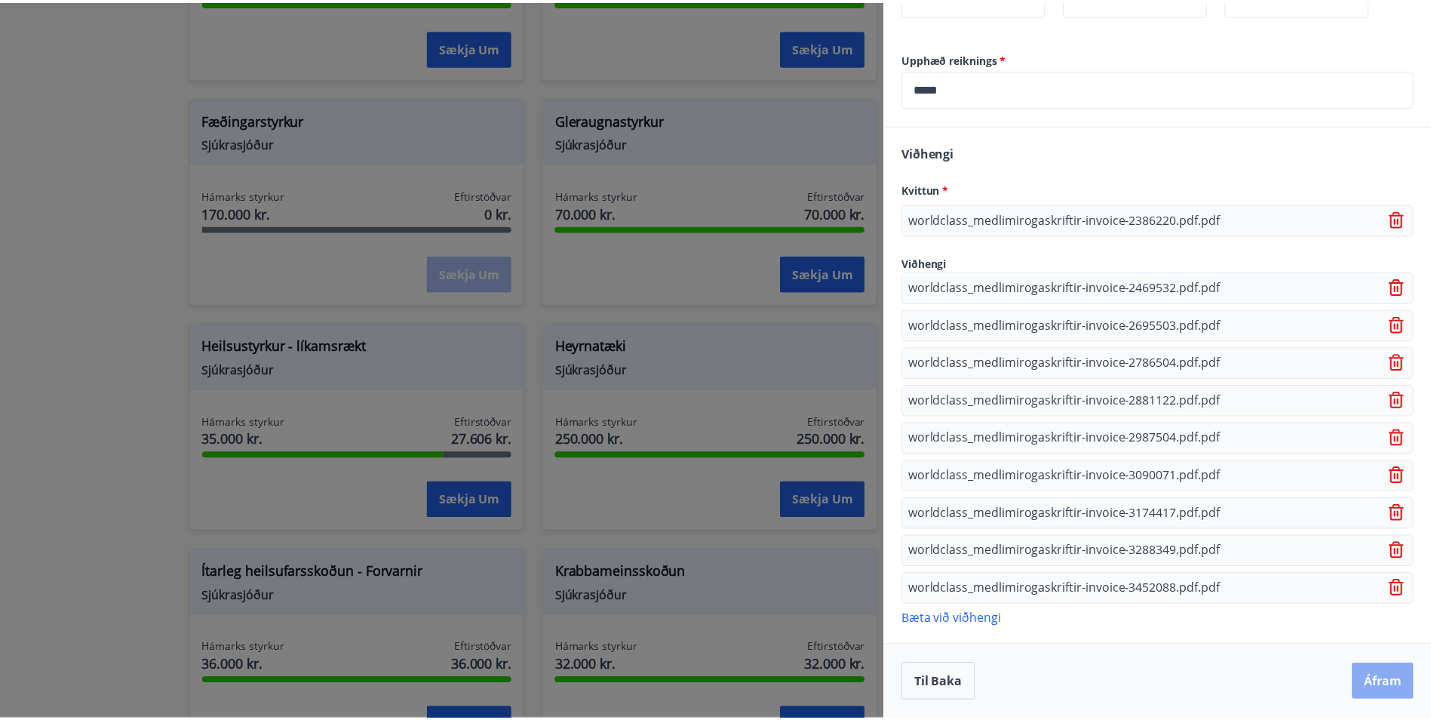
scroll to position [0, 0]
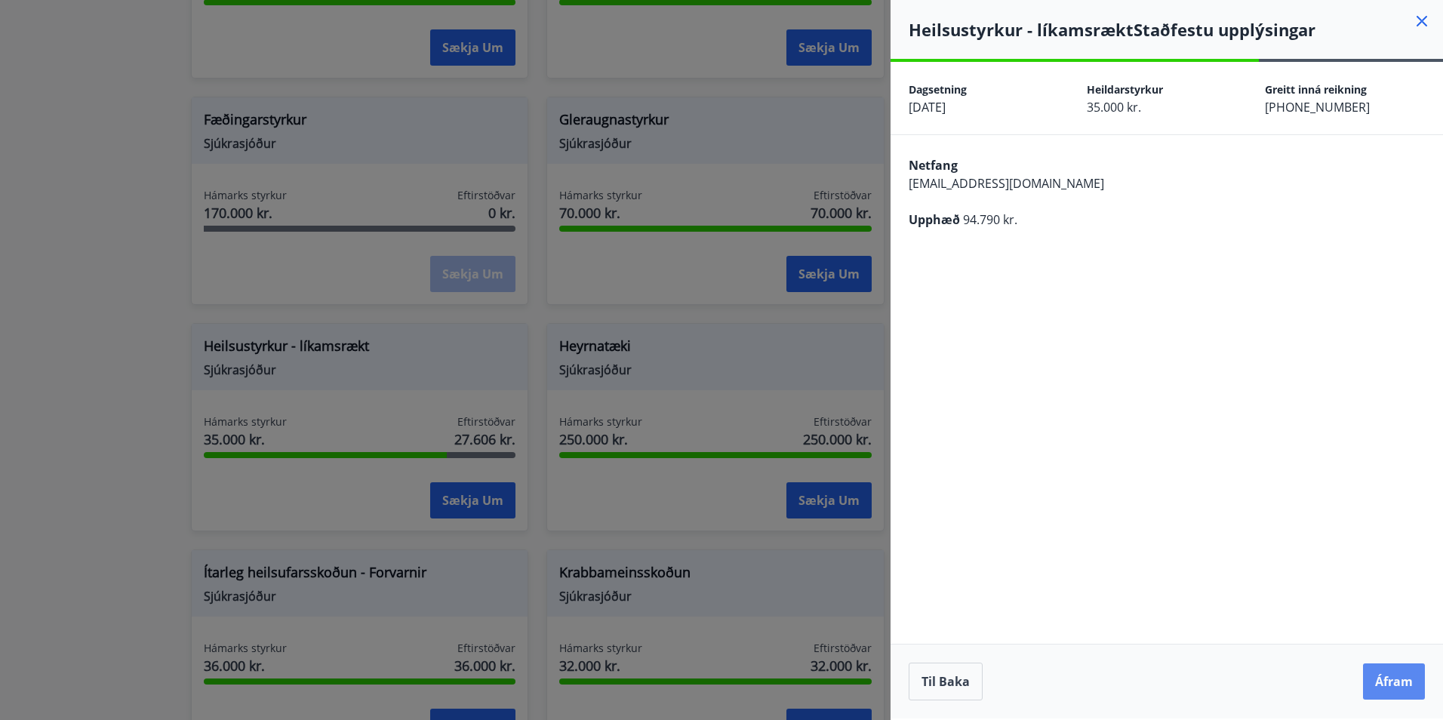
click at [1401, 684] on button "Áfram" at bounding box center [1394, 681] width 62 height 36
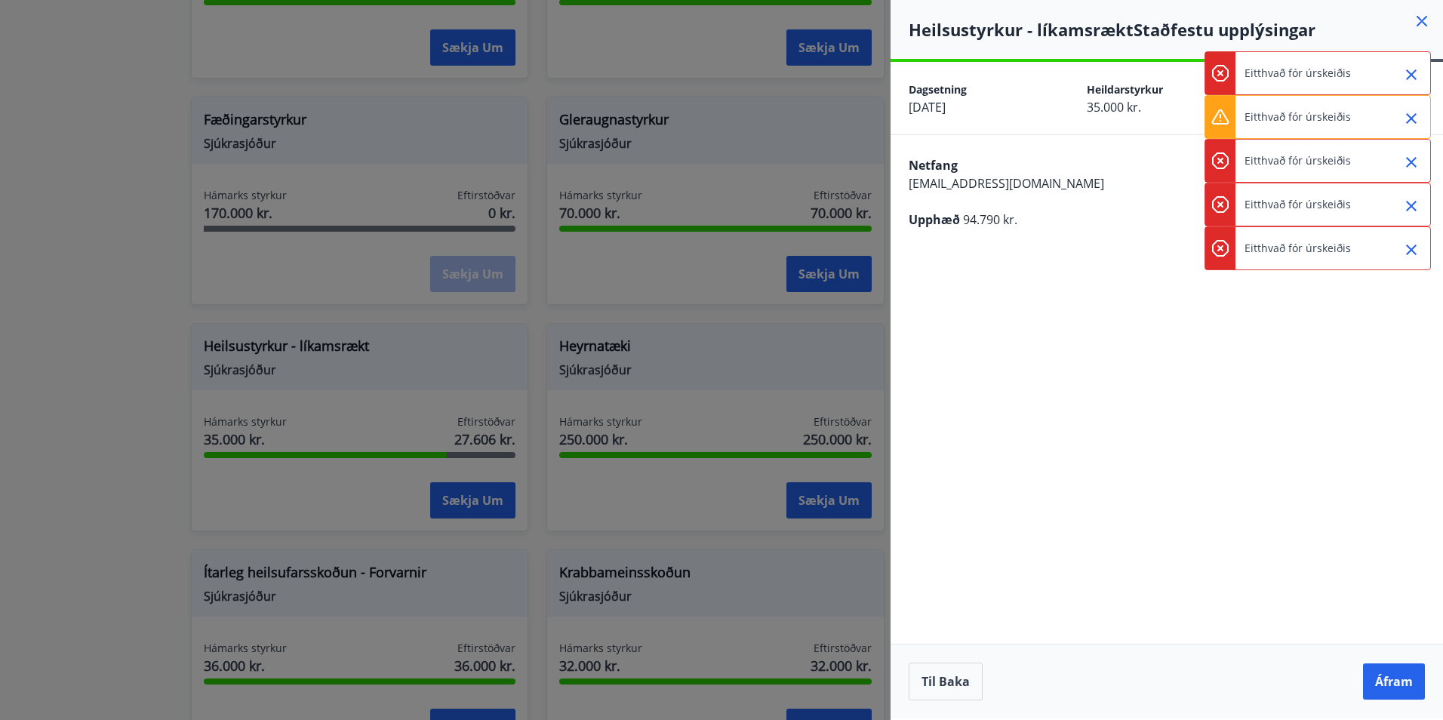
click at [1229, 119] on div at bounding box center [1220, 117] width 30 height 42
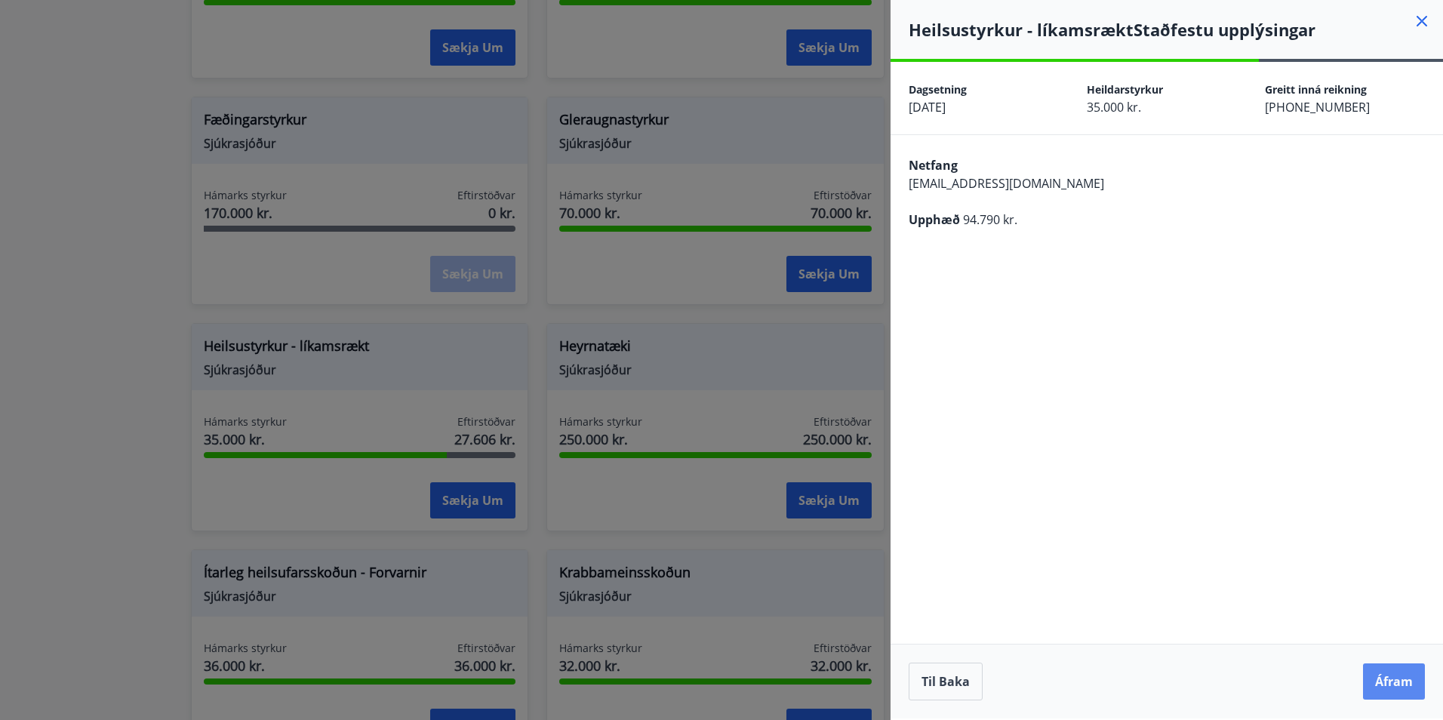
click at [1388, 681] on button "Áfram" at bounding box center [1394, 681] width 62 height 36
drag, startPoint x: 1270, startPoint y: 78, endPoint x: 1225, endPoint y: 66, distance: 46.1
click at [1269, 78] on p "Eitthvað fór úrskeiðis" at bounding box center [1297, 73] width 106 height 15
click at [1217, 70] on icon at bounding box center [1220, 73] width 18 height 18
click at [945, 683] on button "Til baka" at bounding box center [946, 682] width 74 height 38
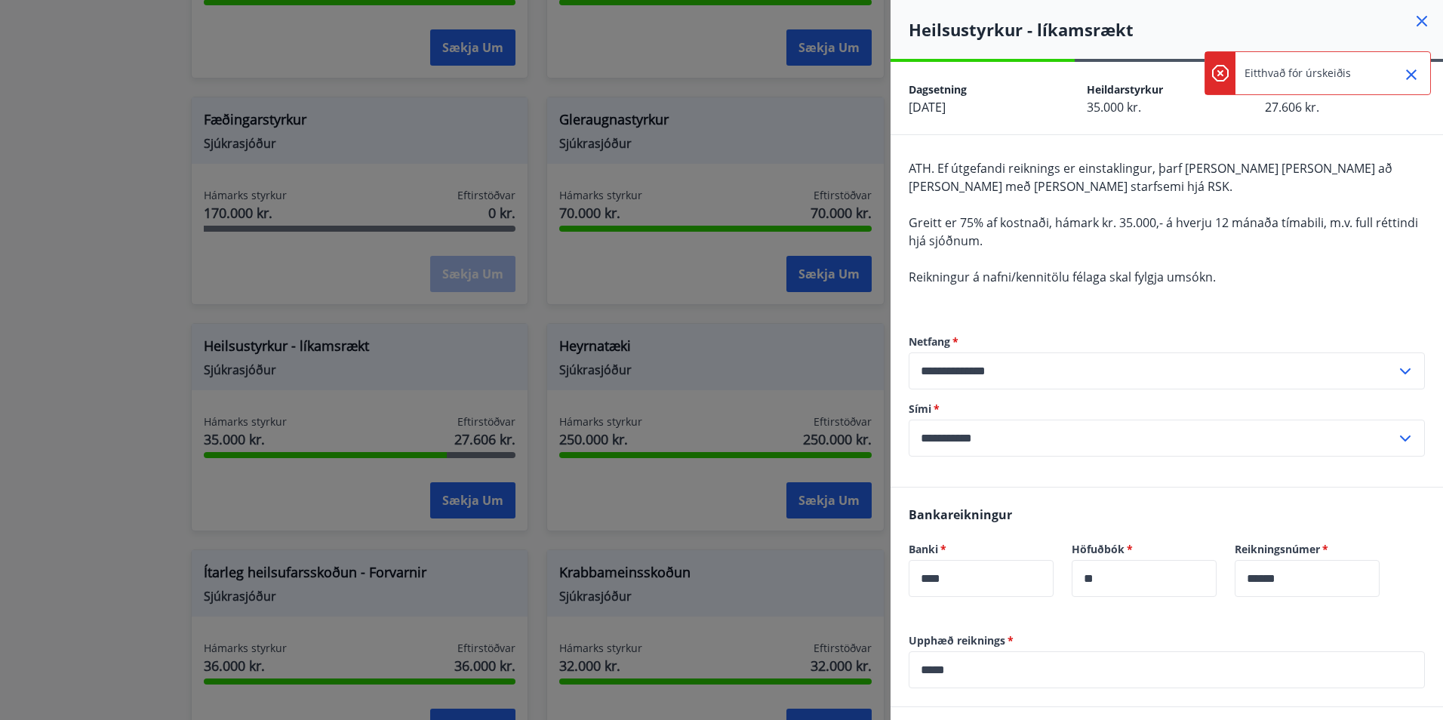
click at [1413, 21] on icon at bounding box center [1422, 21] width 18 height 18
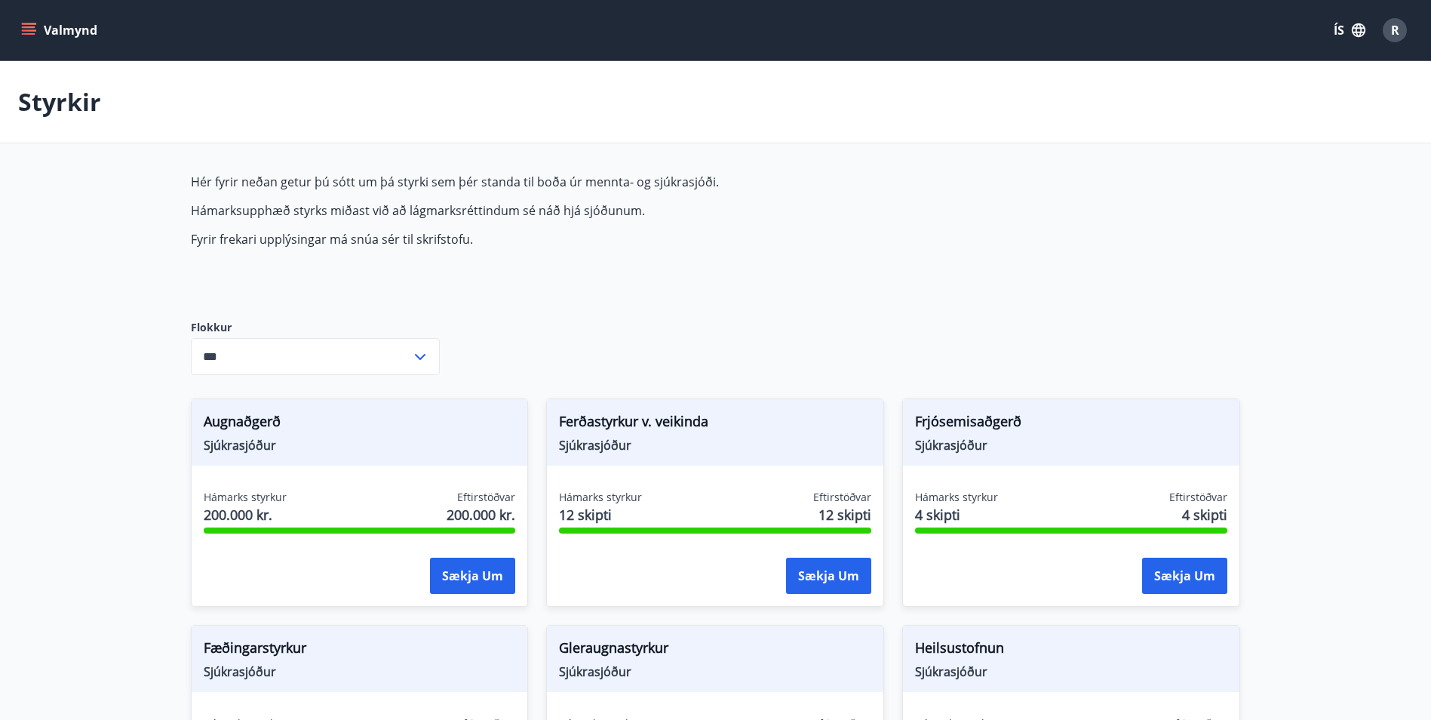
click at [16, 25] on div "Valmynd ÍS R" at bounding box center [715, 30] width 1431 height 60
click at [34, 30] on icon "menu" at bounding box center [30, 30] width 17 height 2
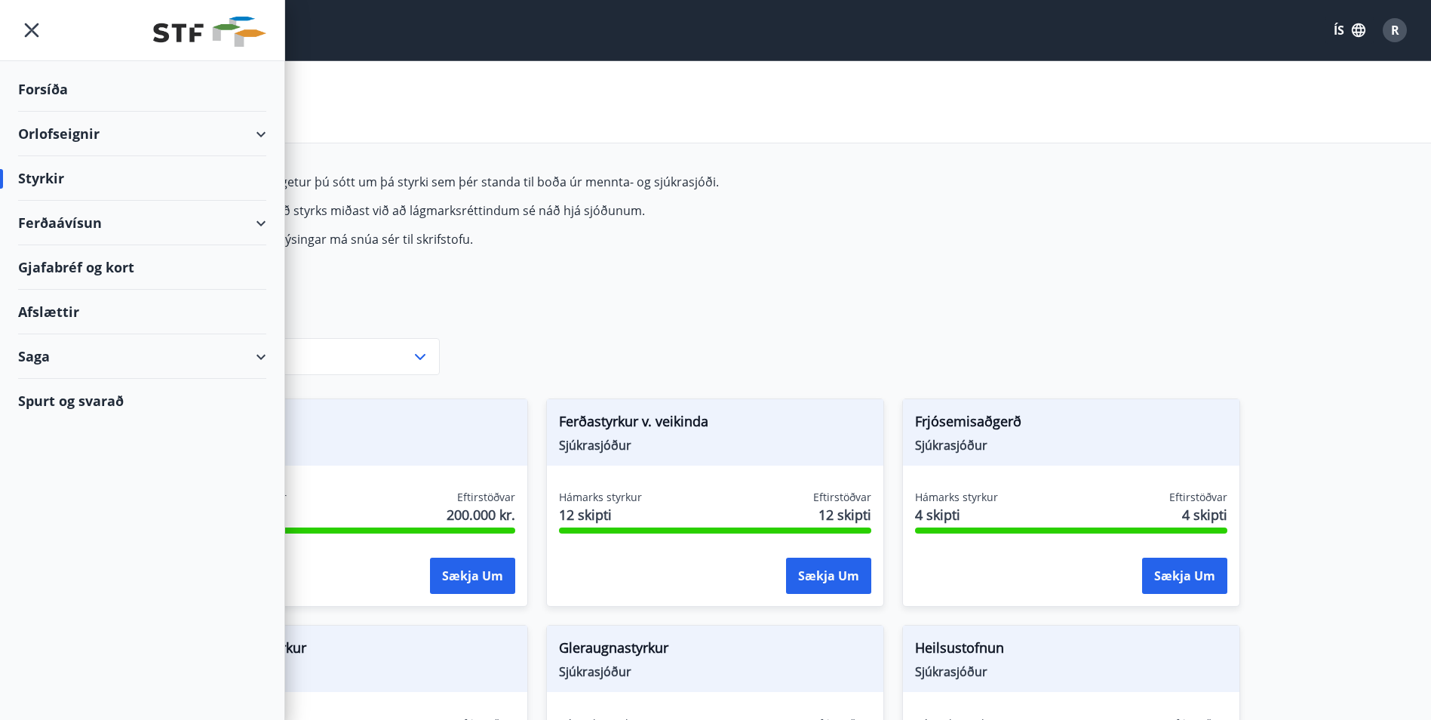
click at [37, 91] on div "Forsíða" at bounding box center [142, 89] width 248 height 45
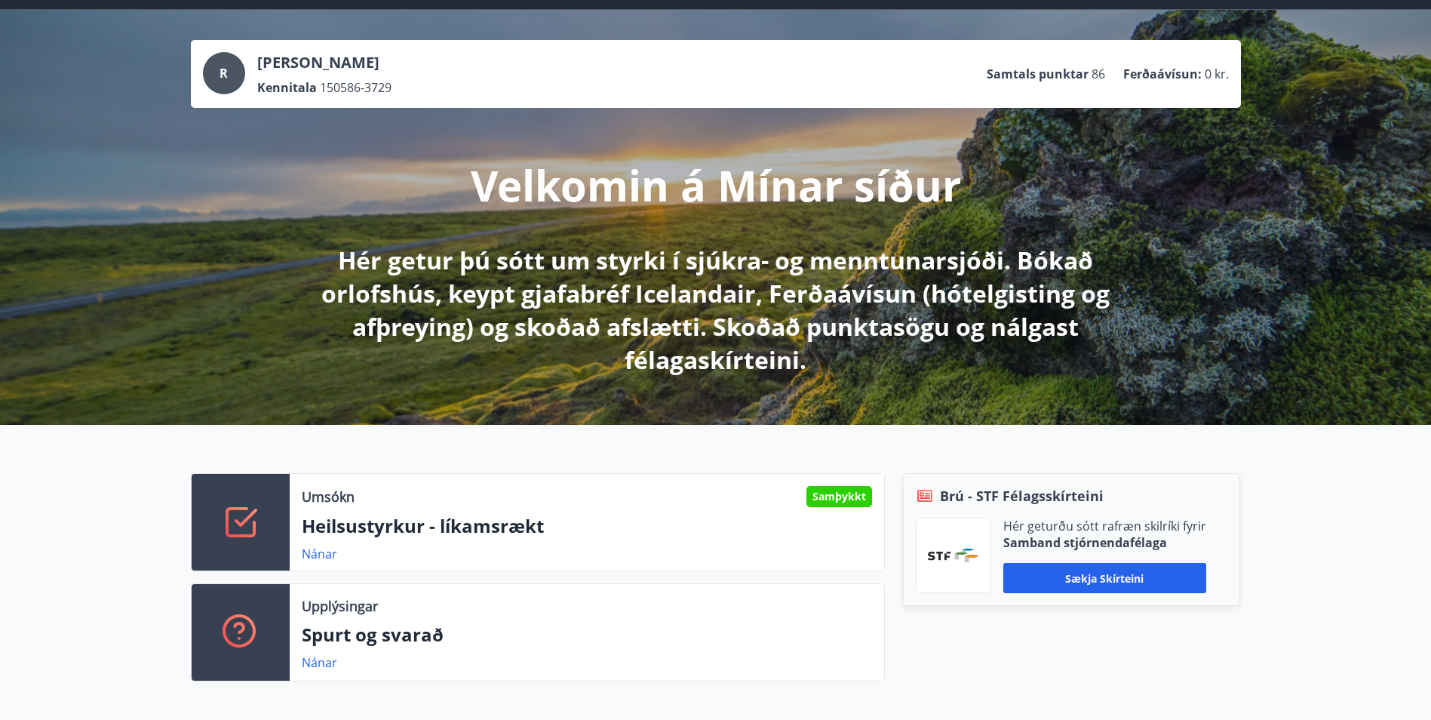
scroll to position [75, 0]
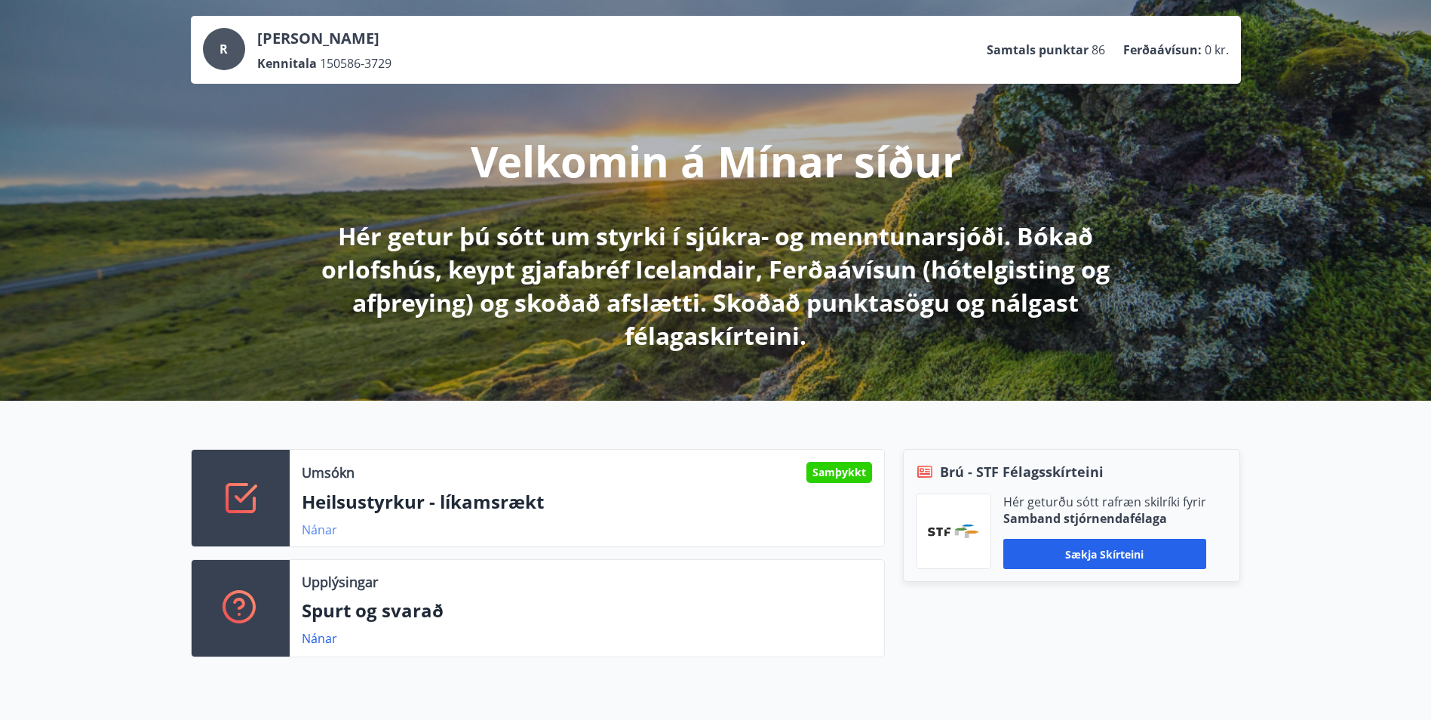
click at [312, 527] on link "Nánar" at bounding box center [319, 529] width 35 height 17
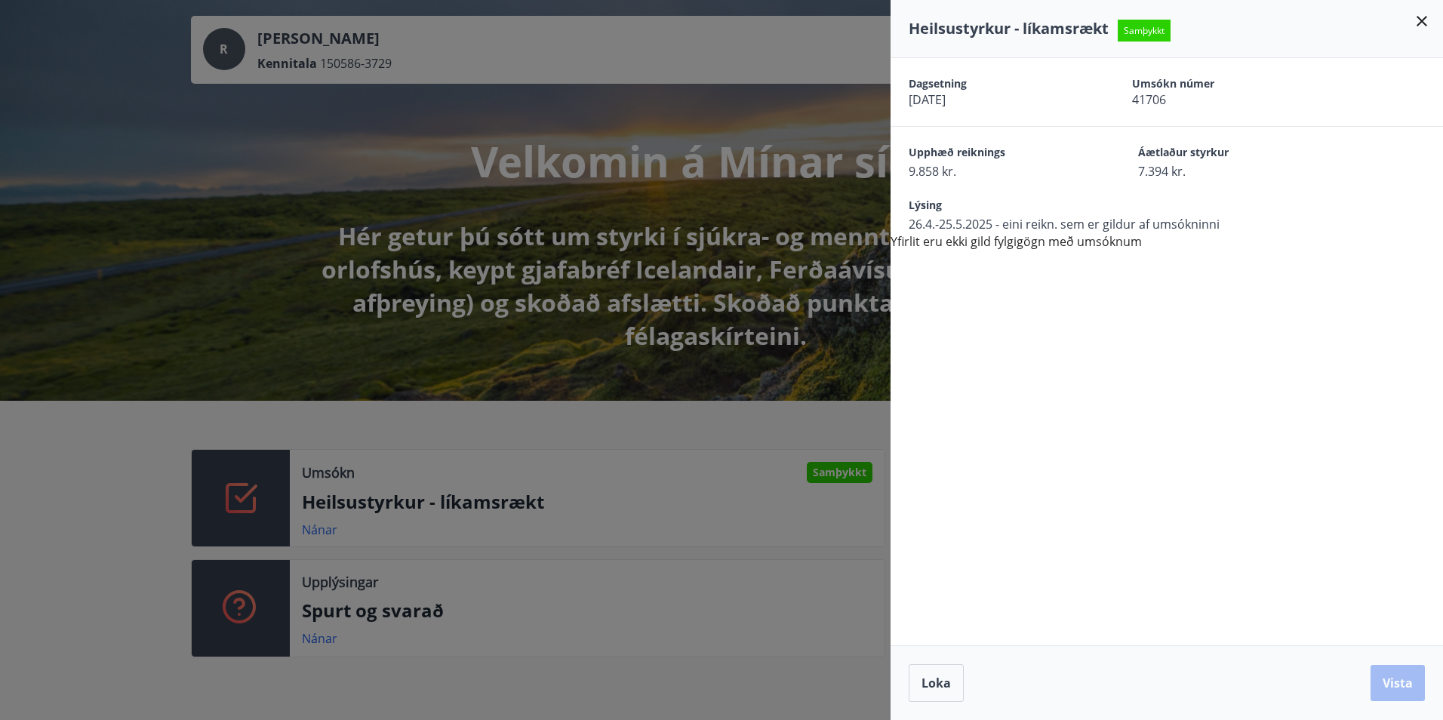
click at [1422, 23] on icon at bounding box center [1422, 21] width 18 height 18
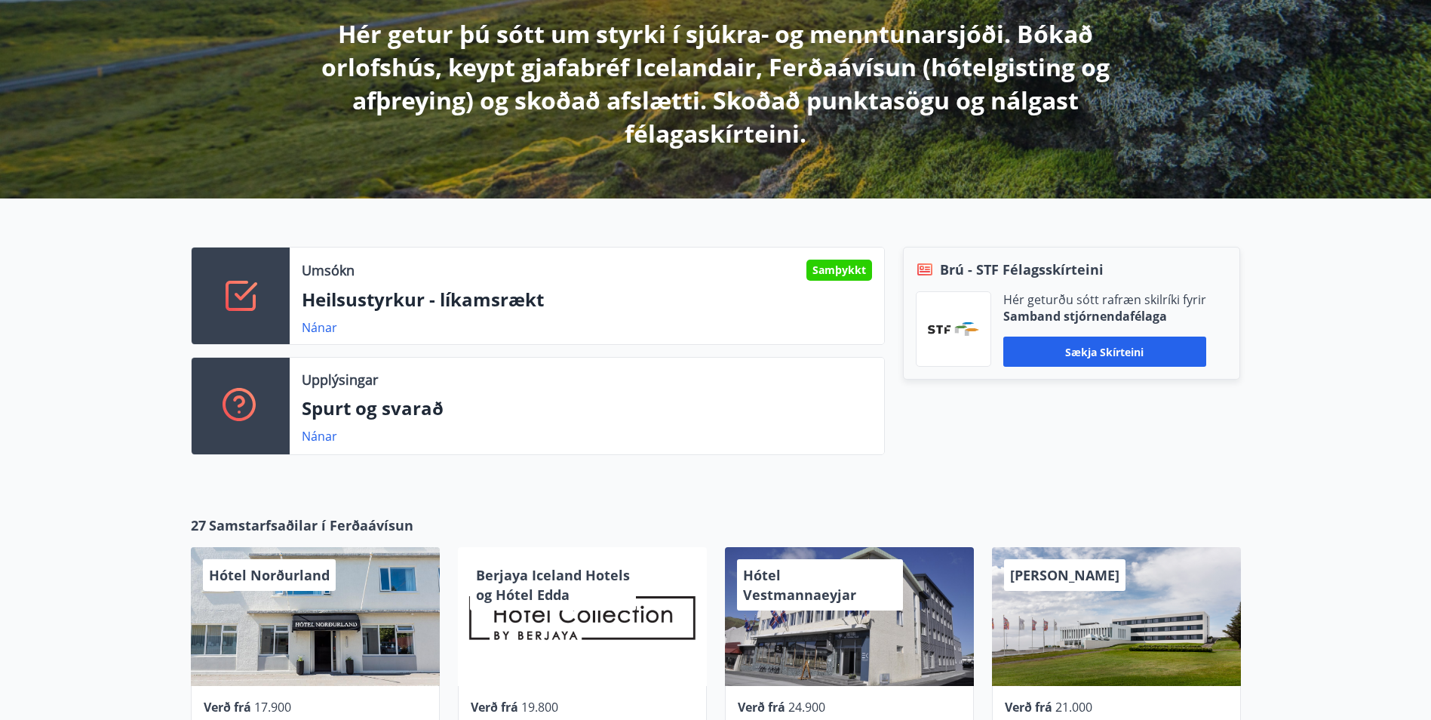
scroll to position [302, 0]
